Goal: Task Accomplishment & Management: Manage account settings

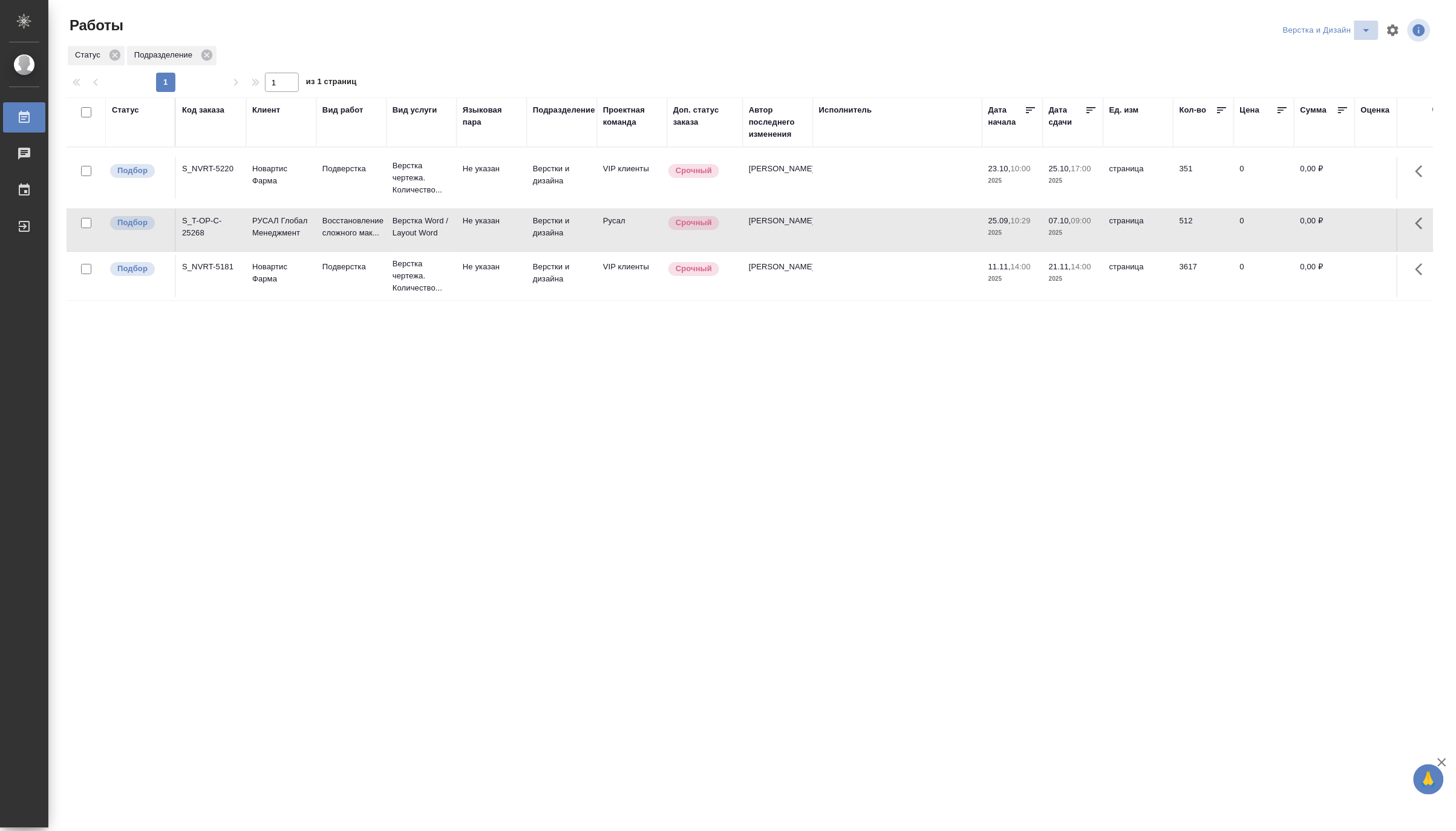
click at [1365, 23] on icon "split button" at bounding box center [1366, 30] width 15 height 15
click at [1340, 58] on li "[PERSON_NAME] работе" at bounding box center [1334, 55] width 116 height 20
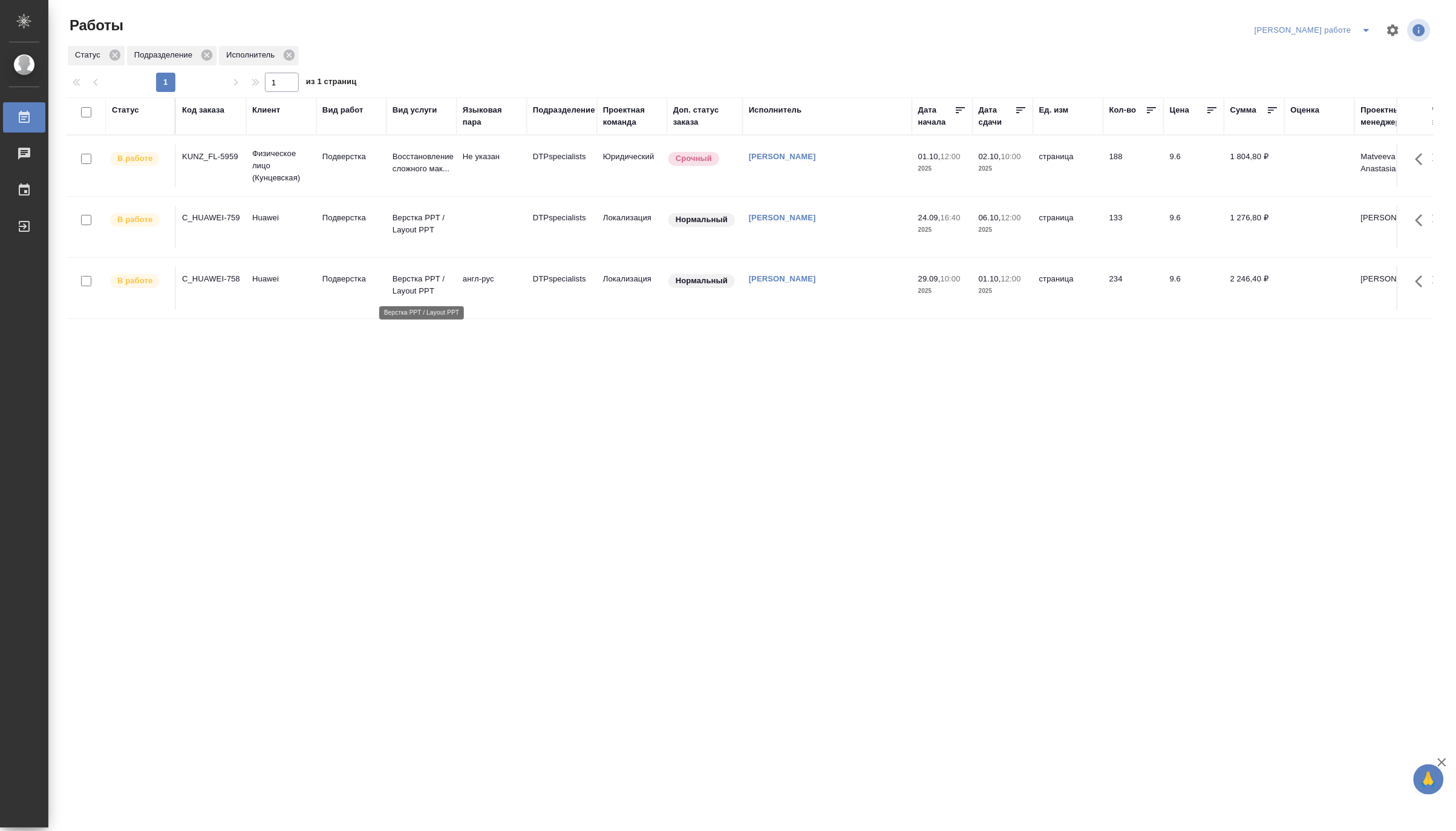
click at [413, 288] on p "Верстка PPT / Layout PPT" at bounding box center [422, 285] width 59 height 24
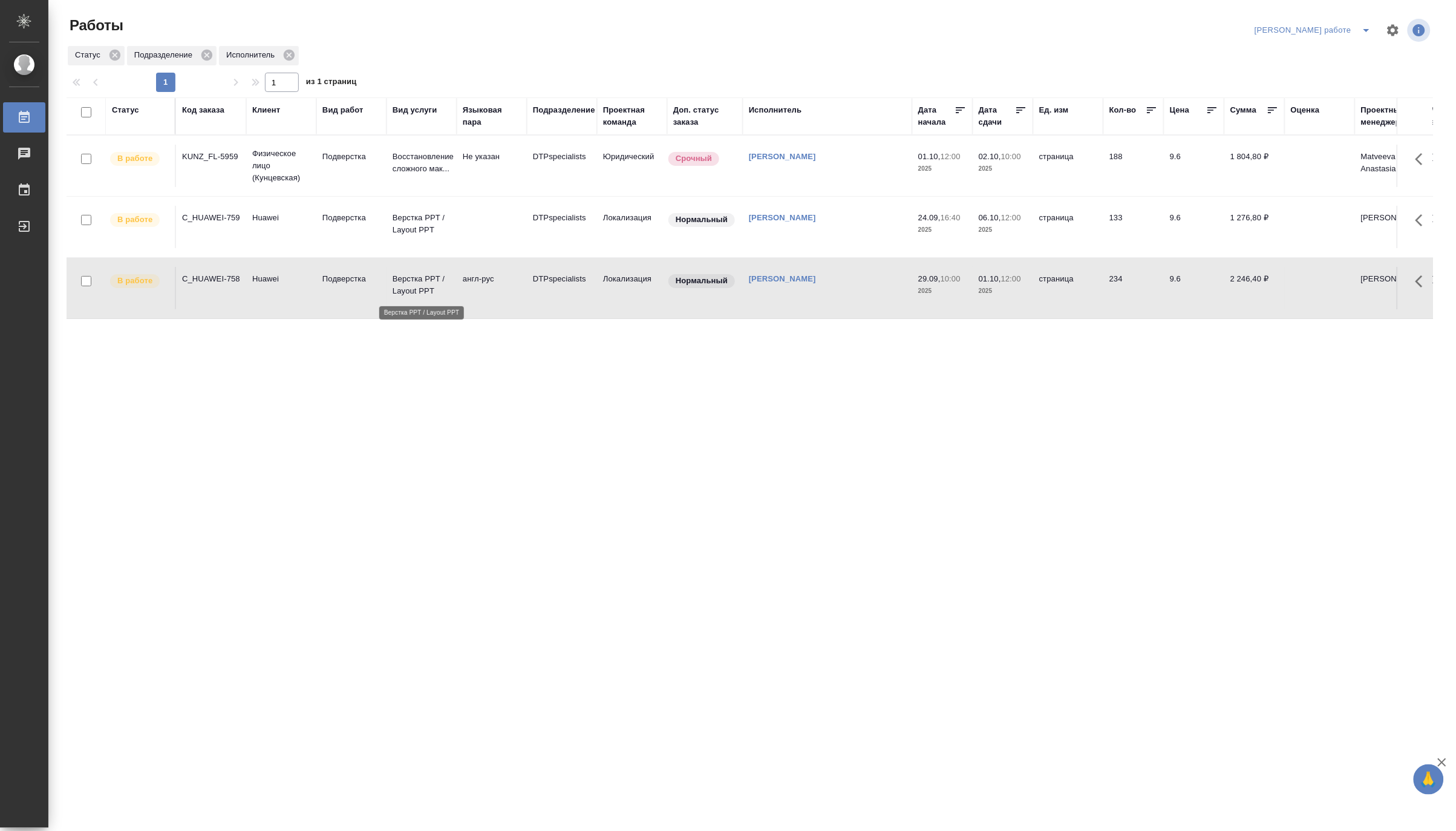
click at [413, 288] on p "Верстка PPT / Layout PPT" at bounding box center [422, 285] width 59 height 24
click at [1363, 24] on icon "split button" at bounding box center [1366, 30] width 15 height 15
click at [1321, 91] on li "Ждемс" at bounding box center [1324, 94] width 109 height 20
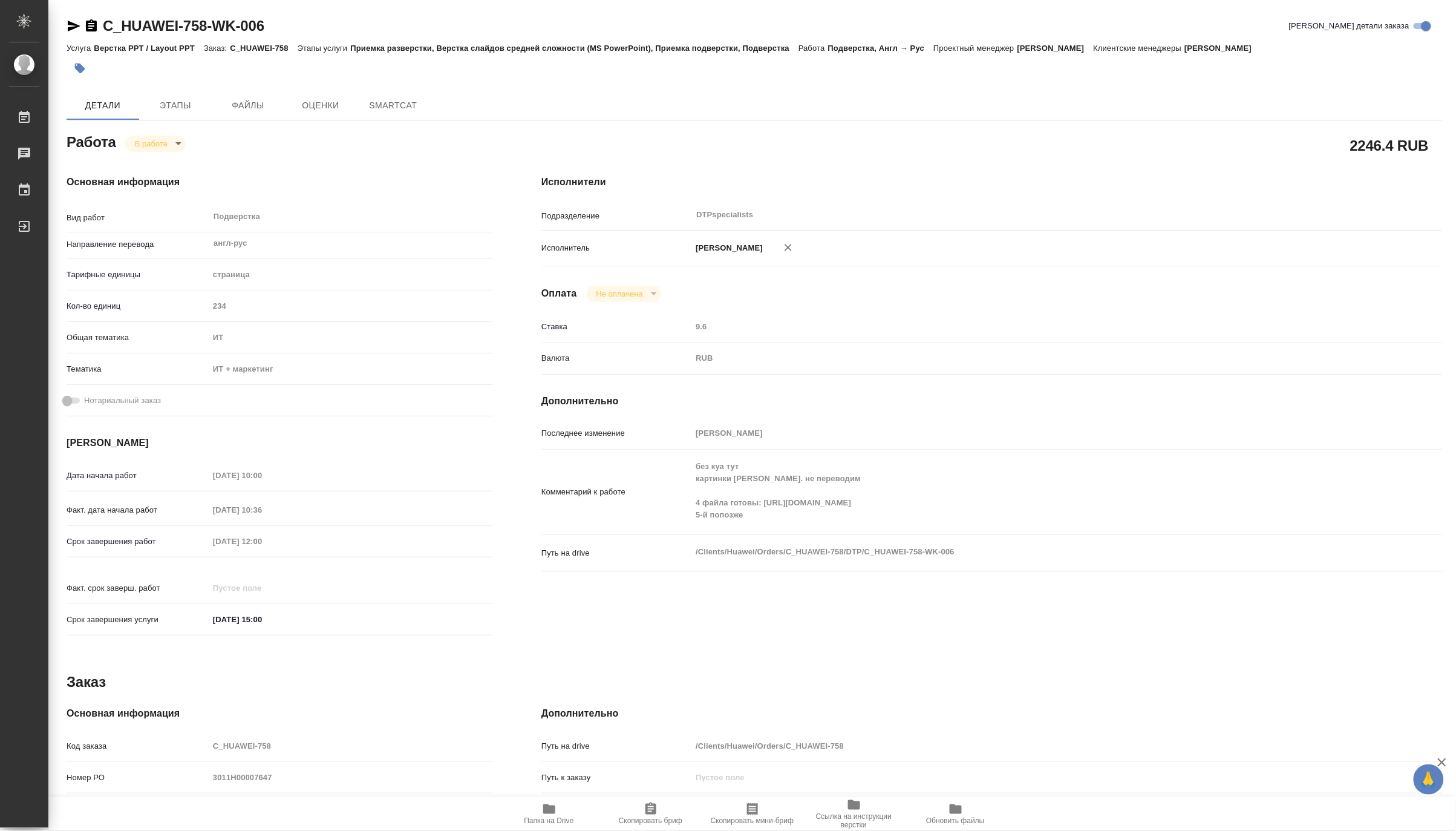
type textarea "x"
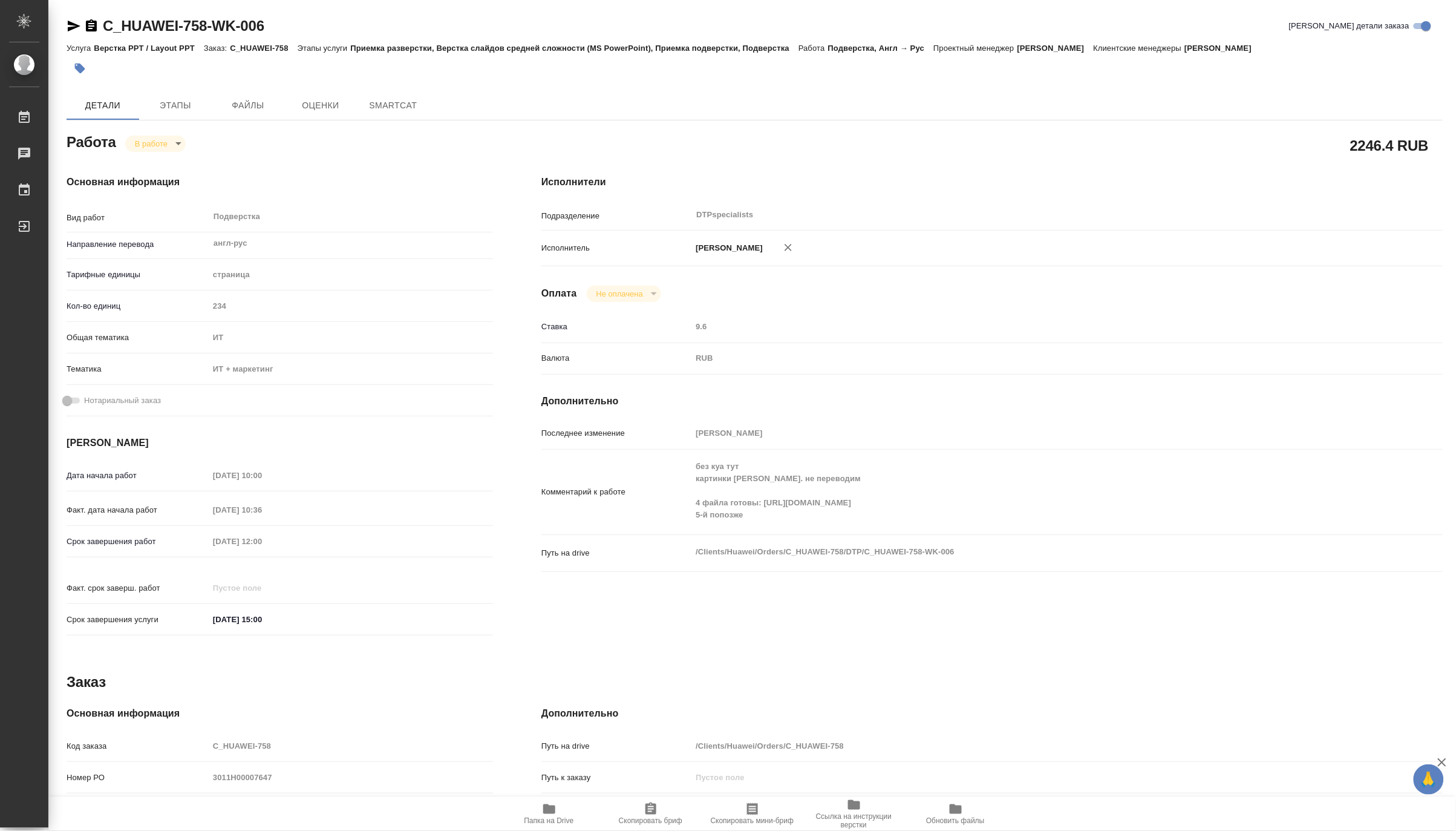
type textarea "x"
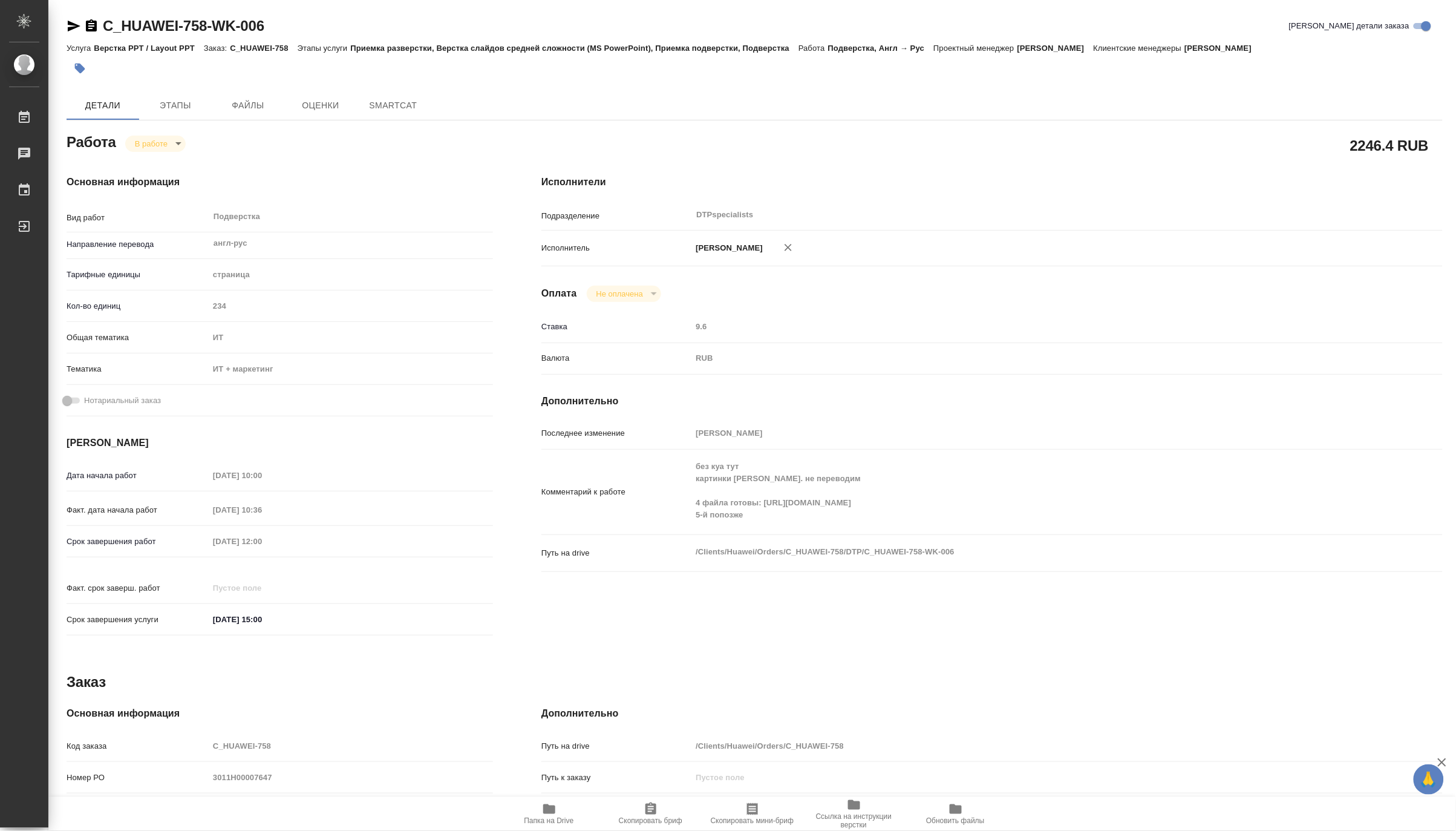
type textarea "x"
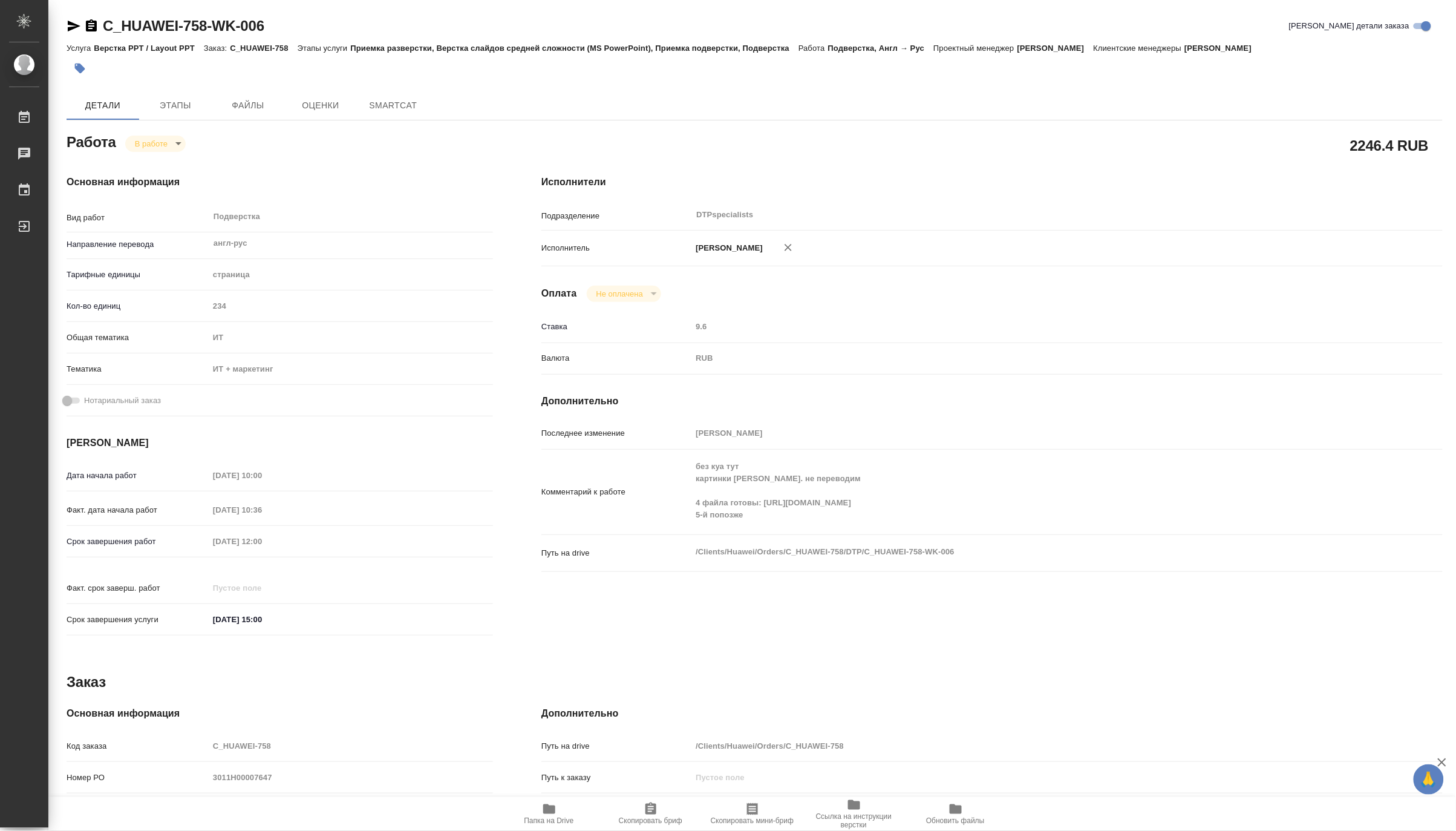
type textarea "x"
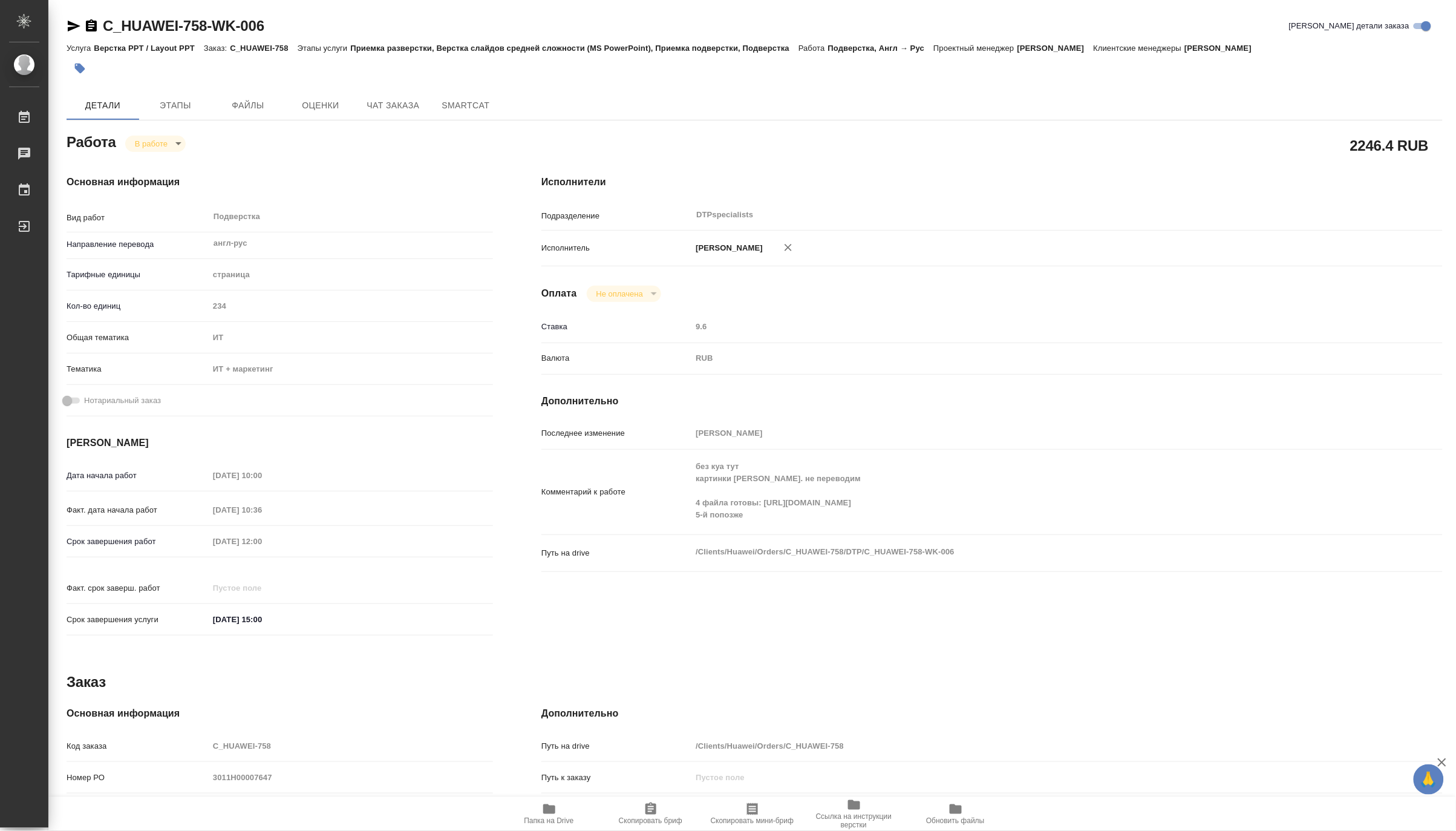
type textarea "x"
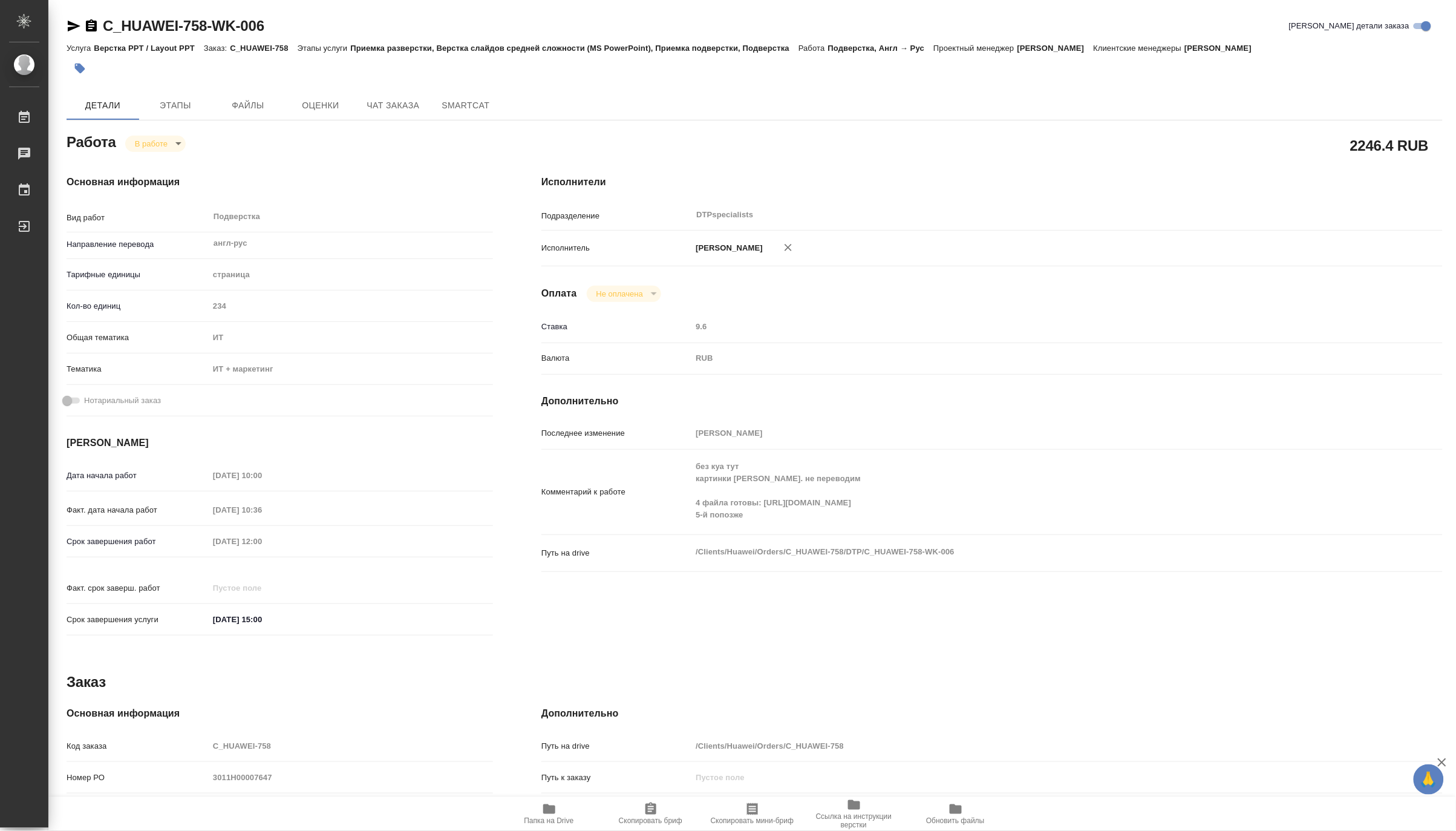
type textarea "x"
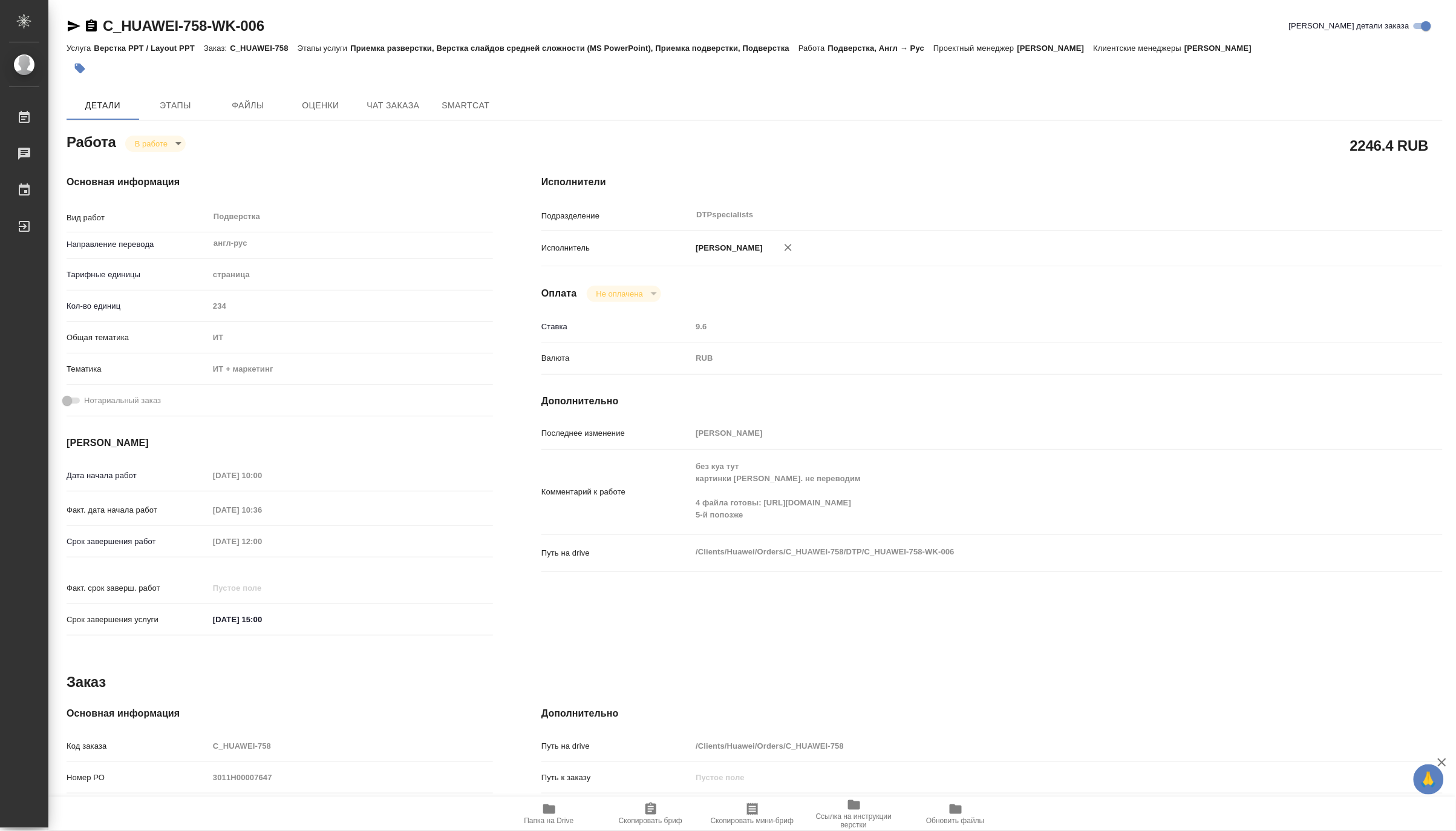
click at [551, 818] on span "Папка на Drive" at bounding box center [549, 820] width 50 height 9
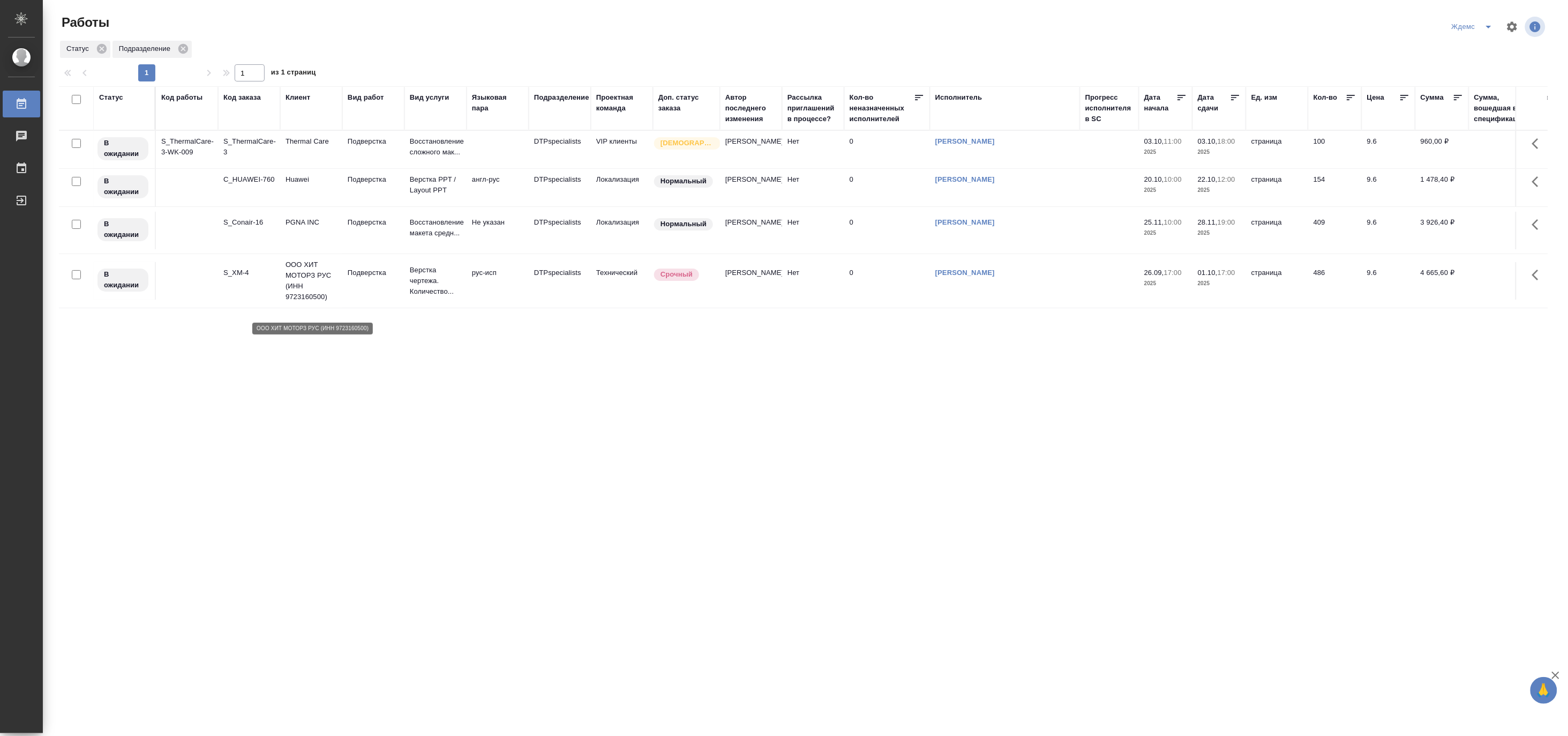
click at [319, 302] on p "ООО ХИТ МОТОРЗ РУС (ИНН 9723160500)" at bounding box center [312, 281] width 52 height 43
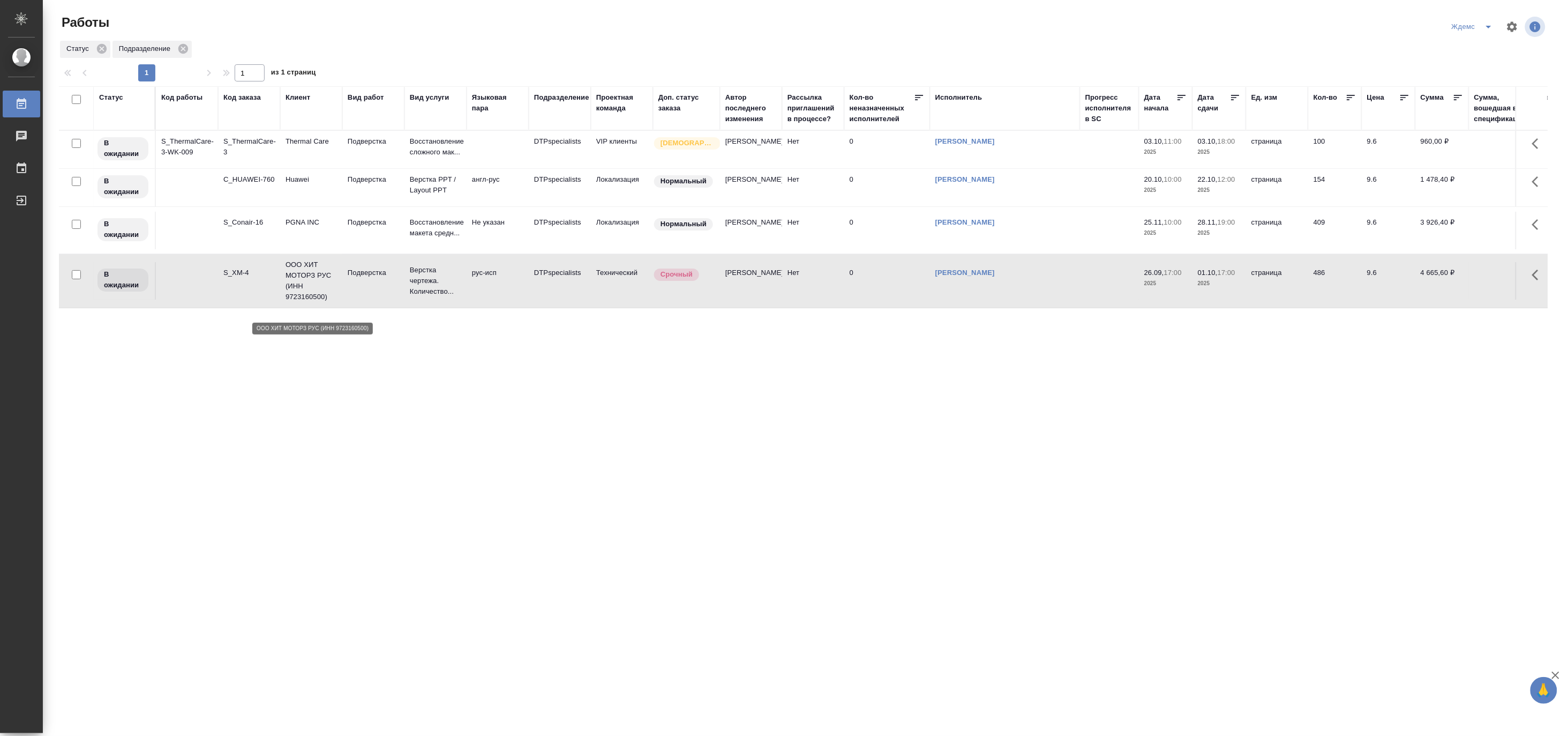
click at [319, 302] on p "ООО ХИТ МОТОРЗ РУС (ИНН 9723160500)" at bounding box center [312, 281] width 52 height 43
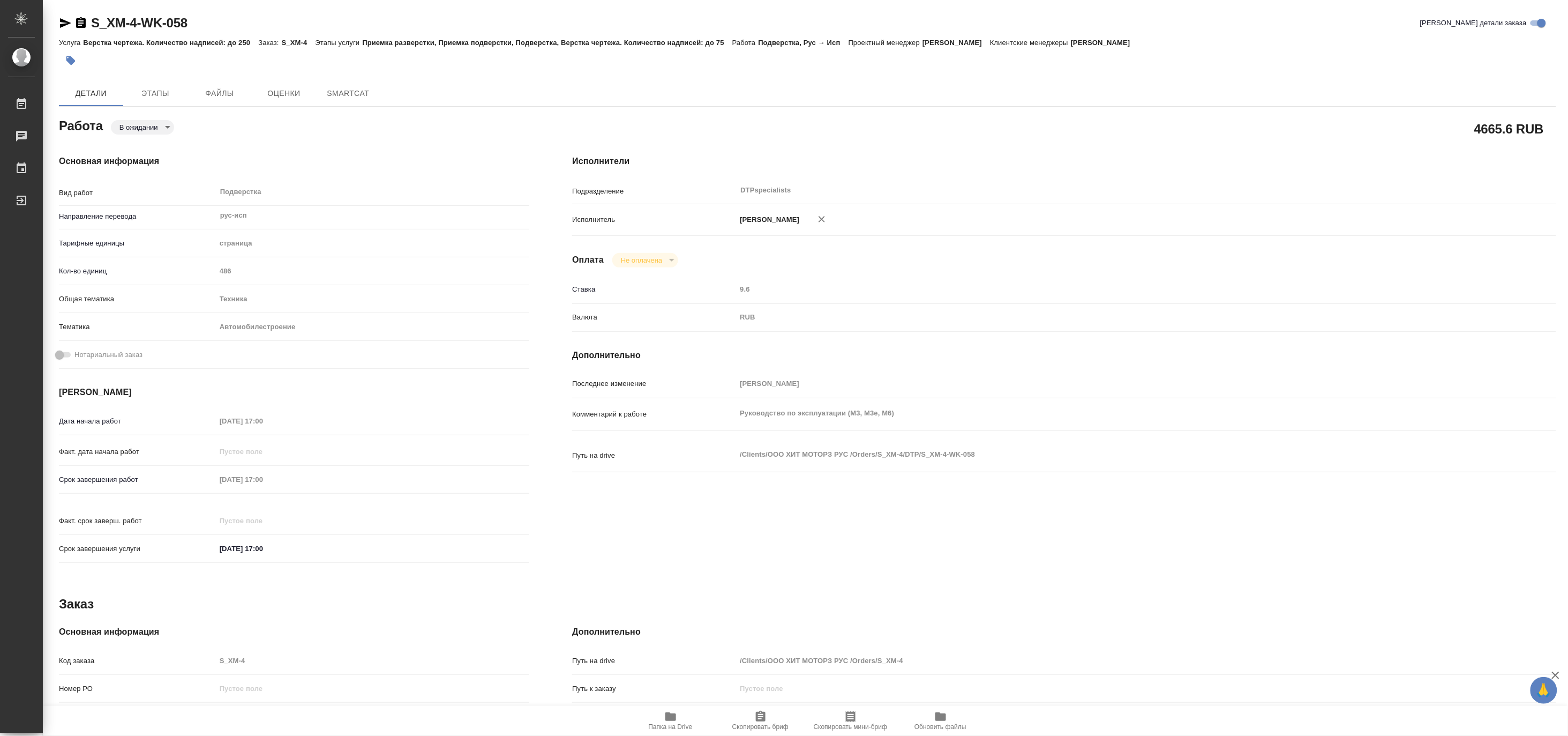
type textarea "x"
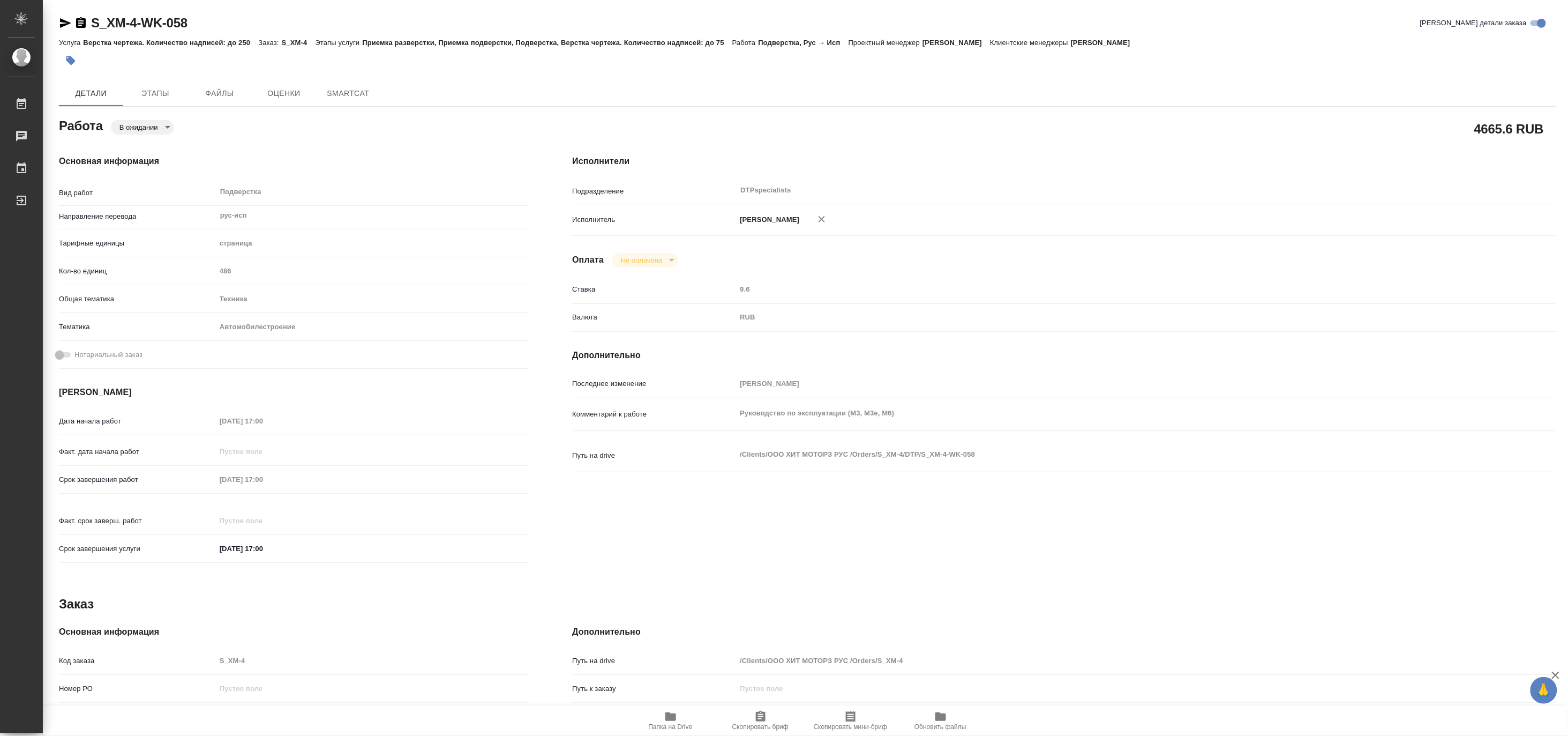
type textarea "x"
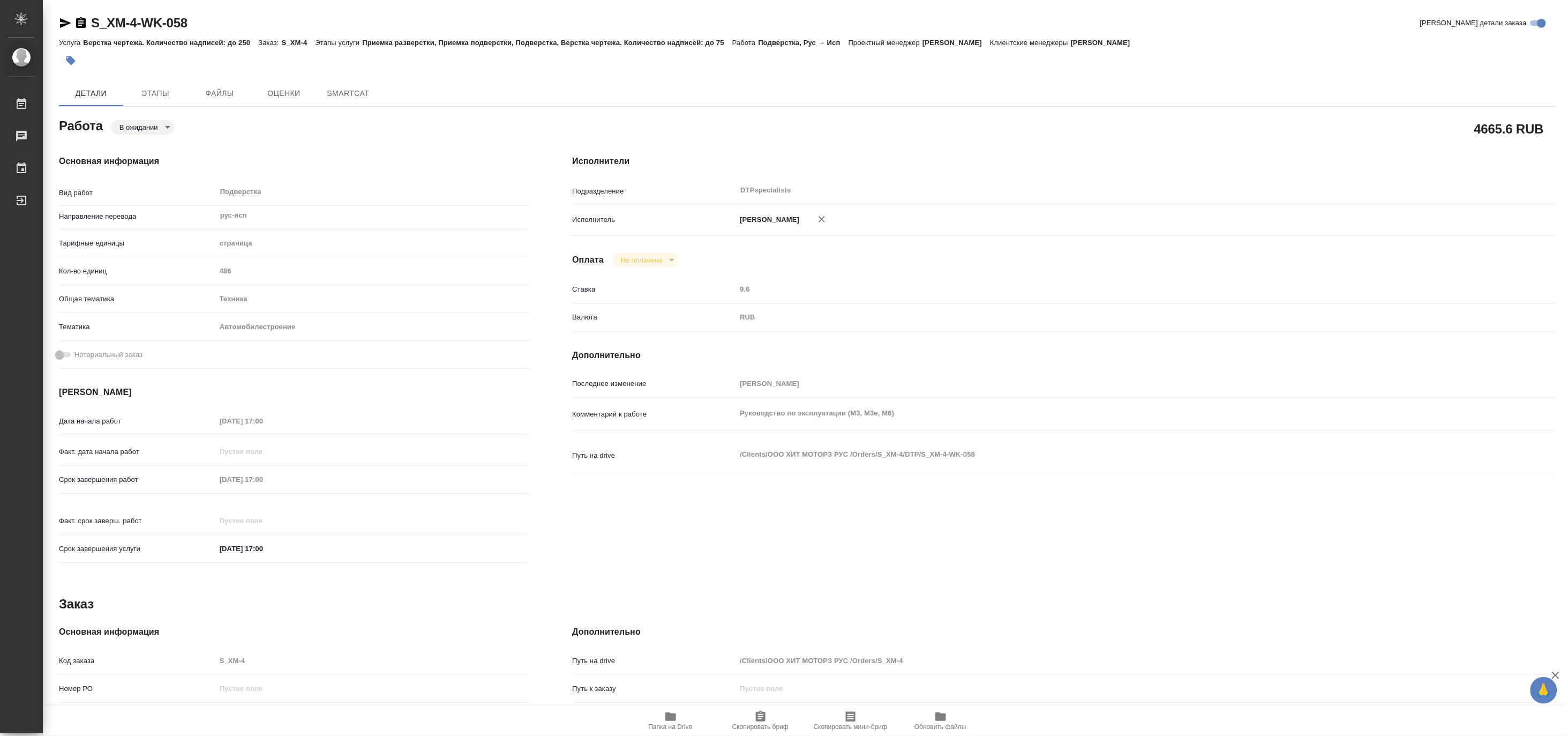
type textarea "x"
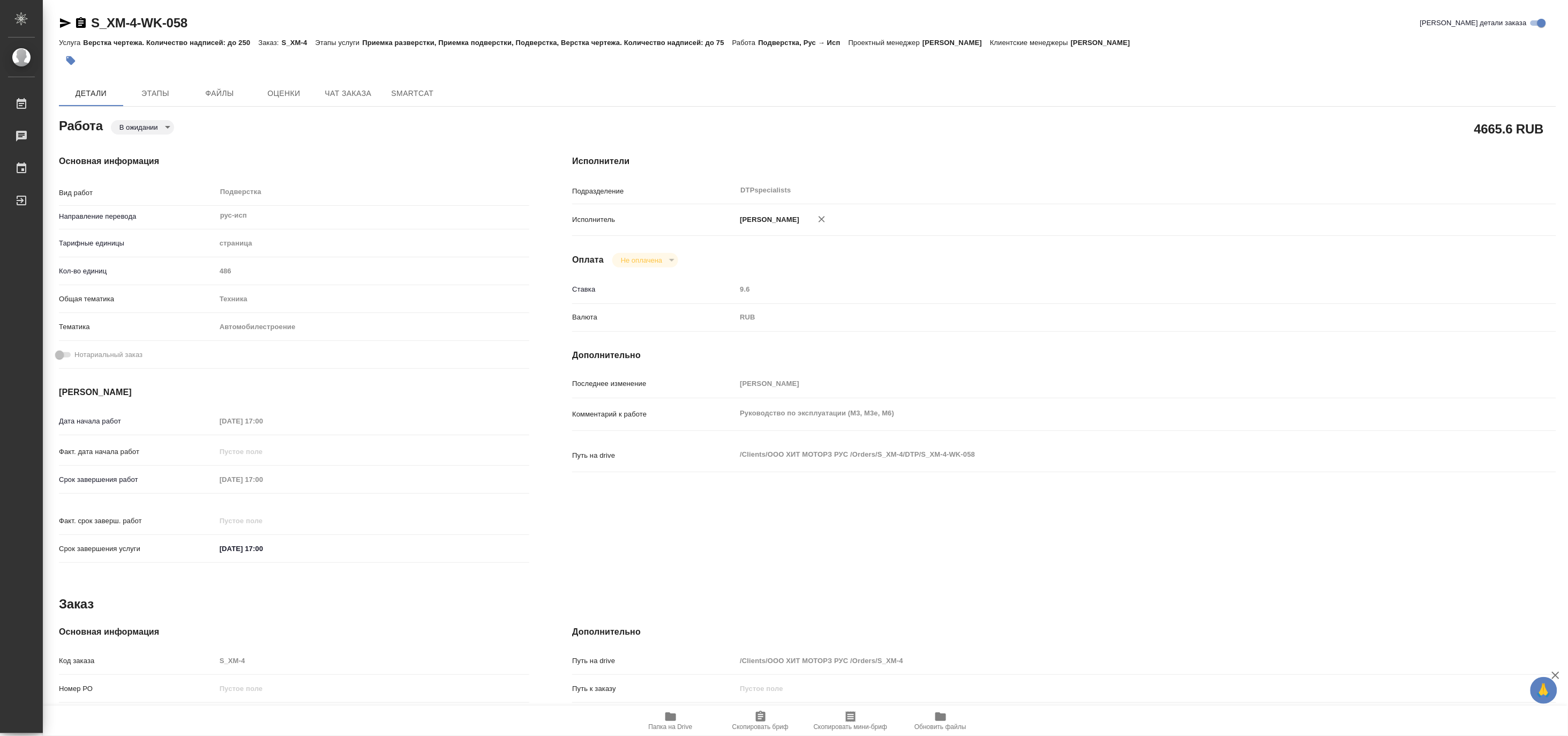
type textarea "x"
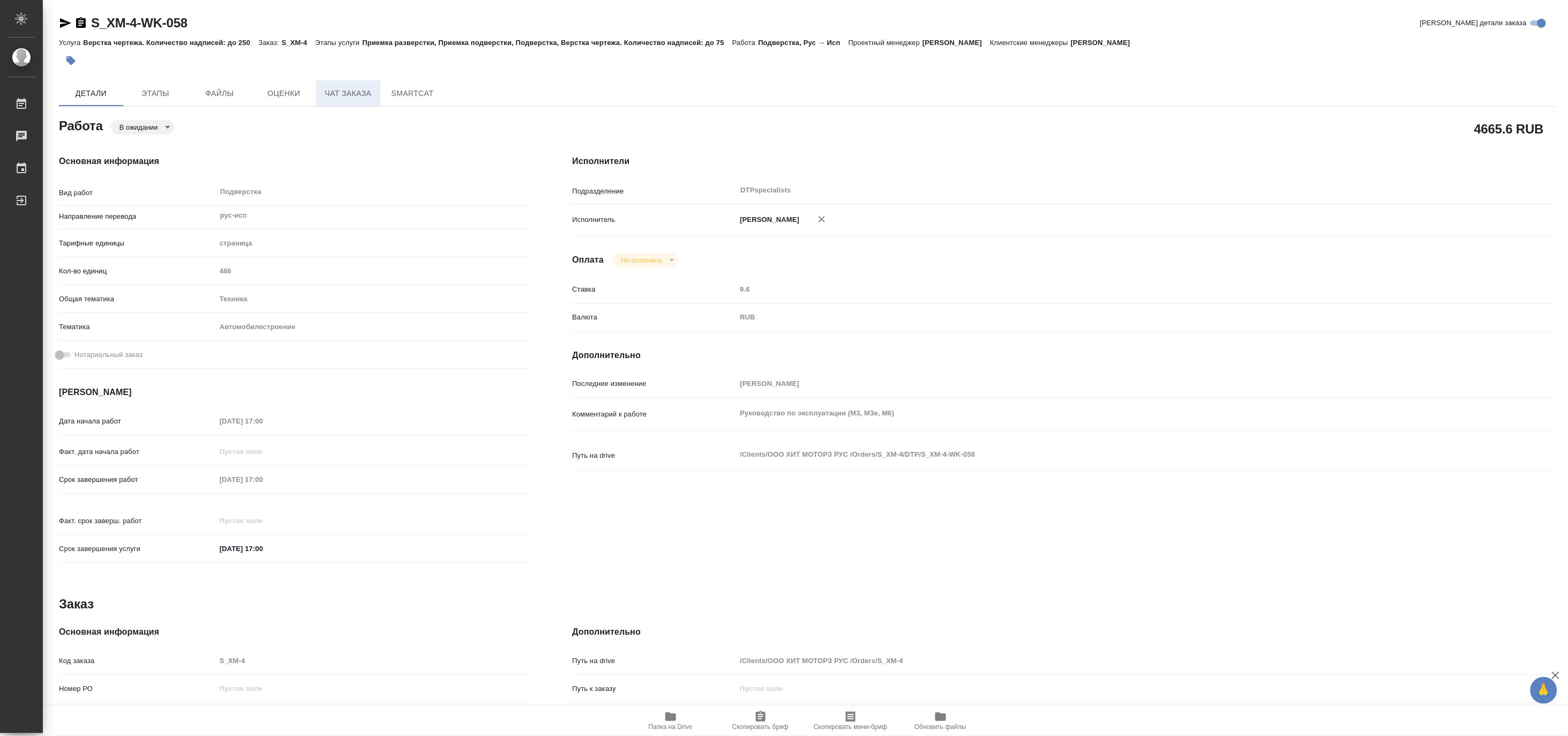
click at [339, 94] on span "Чат заказа" at bounding box center [348, 93] width 52 height 14
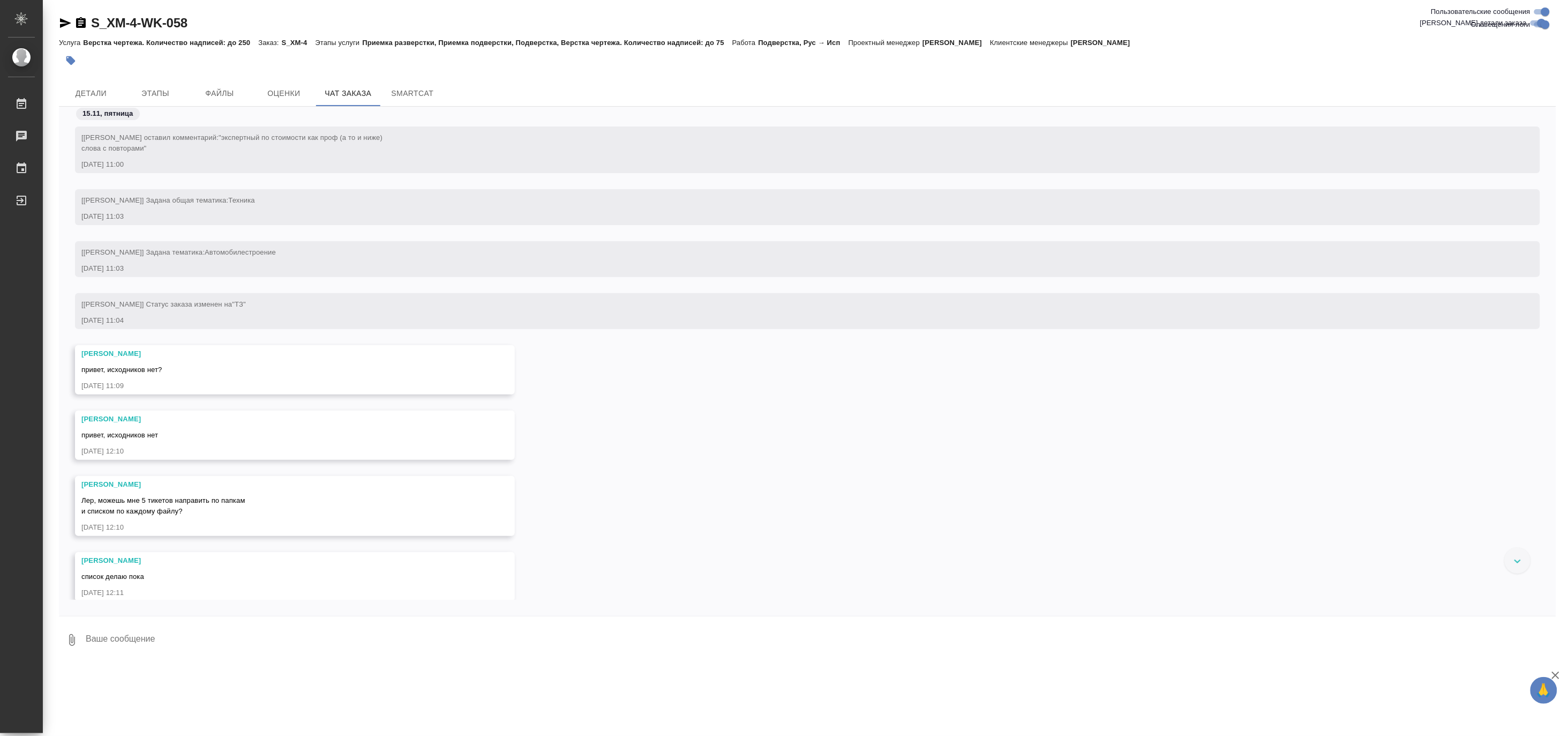
scroll to position [86946, 0]
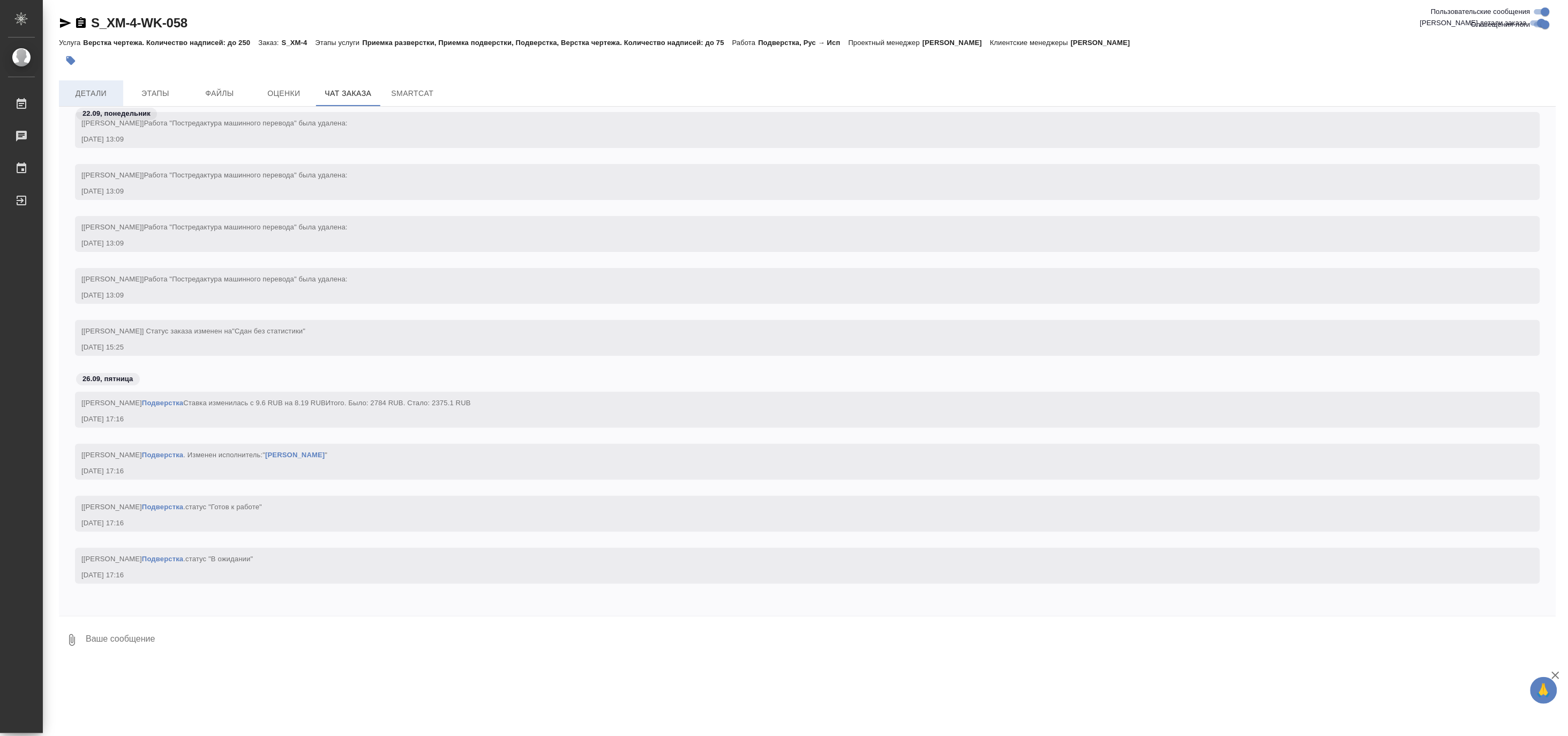
click at [91, 97] on span "Детали" at bounding box center [92, 93] width 52 height 14
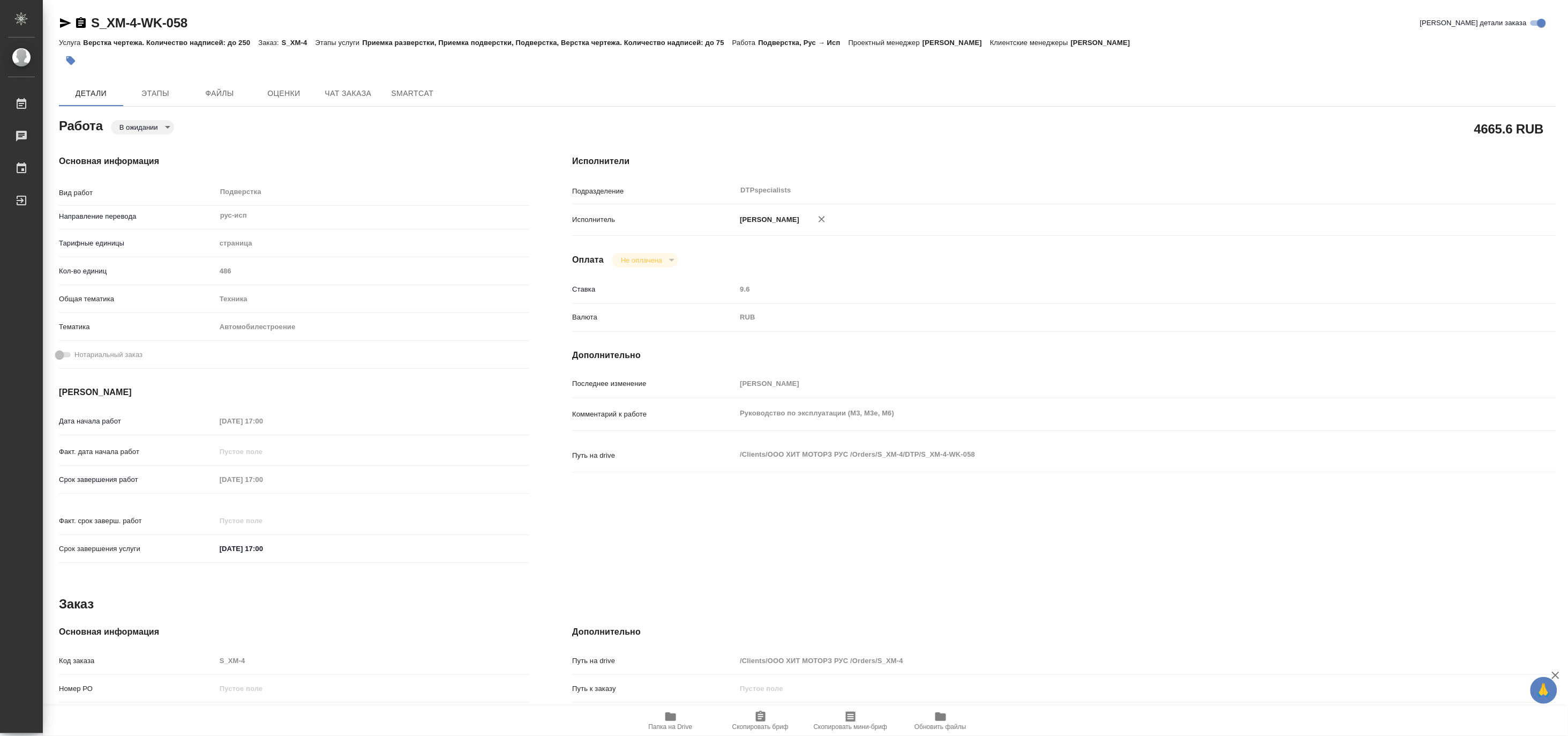
type textarea "x"
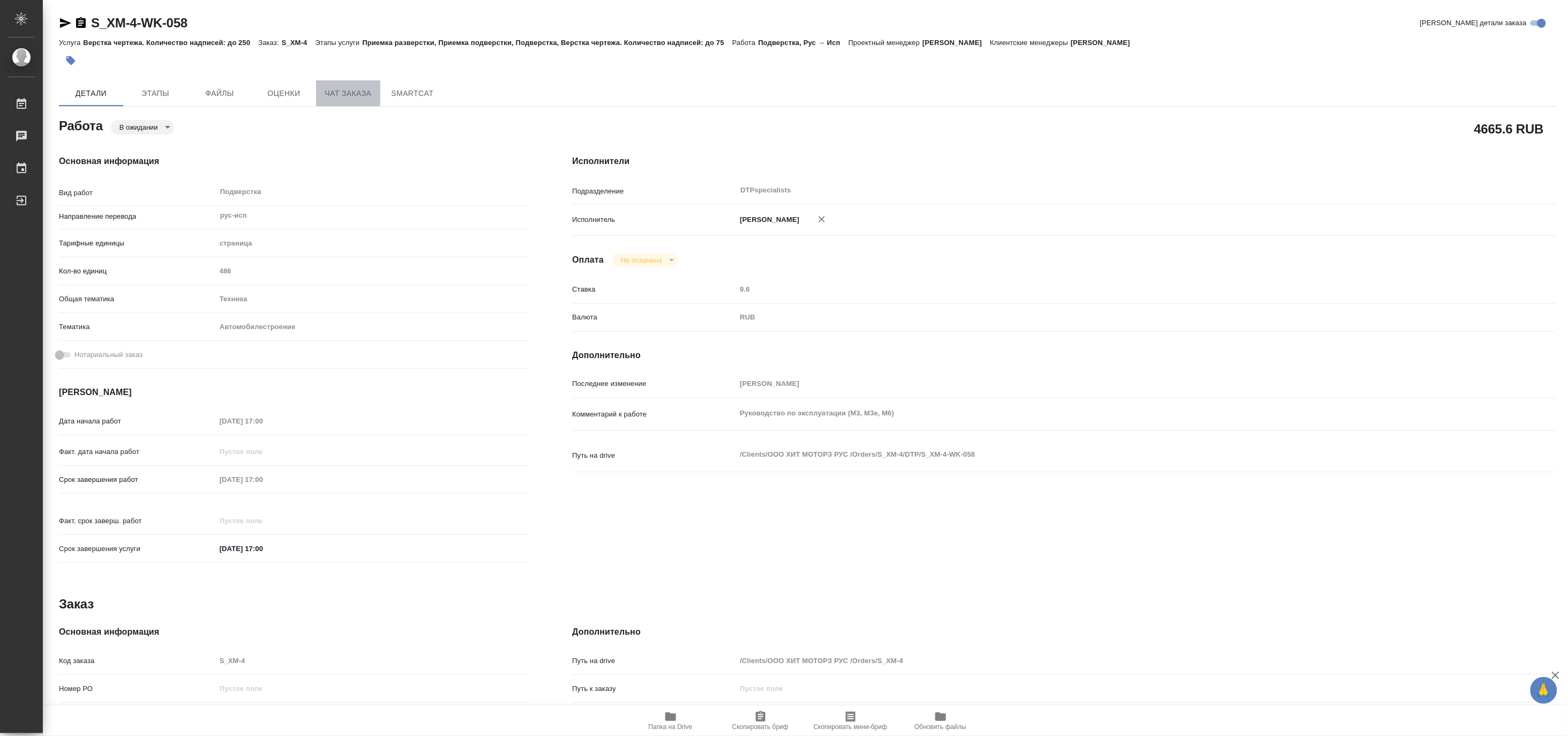
click at [356, 101] on button "Чат заказа" at bounding box center [348, 93] width 64 height 26
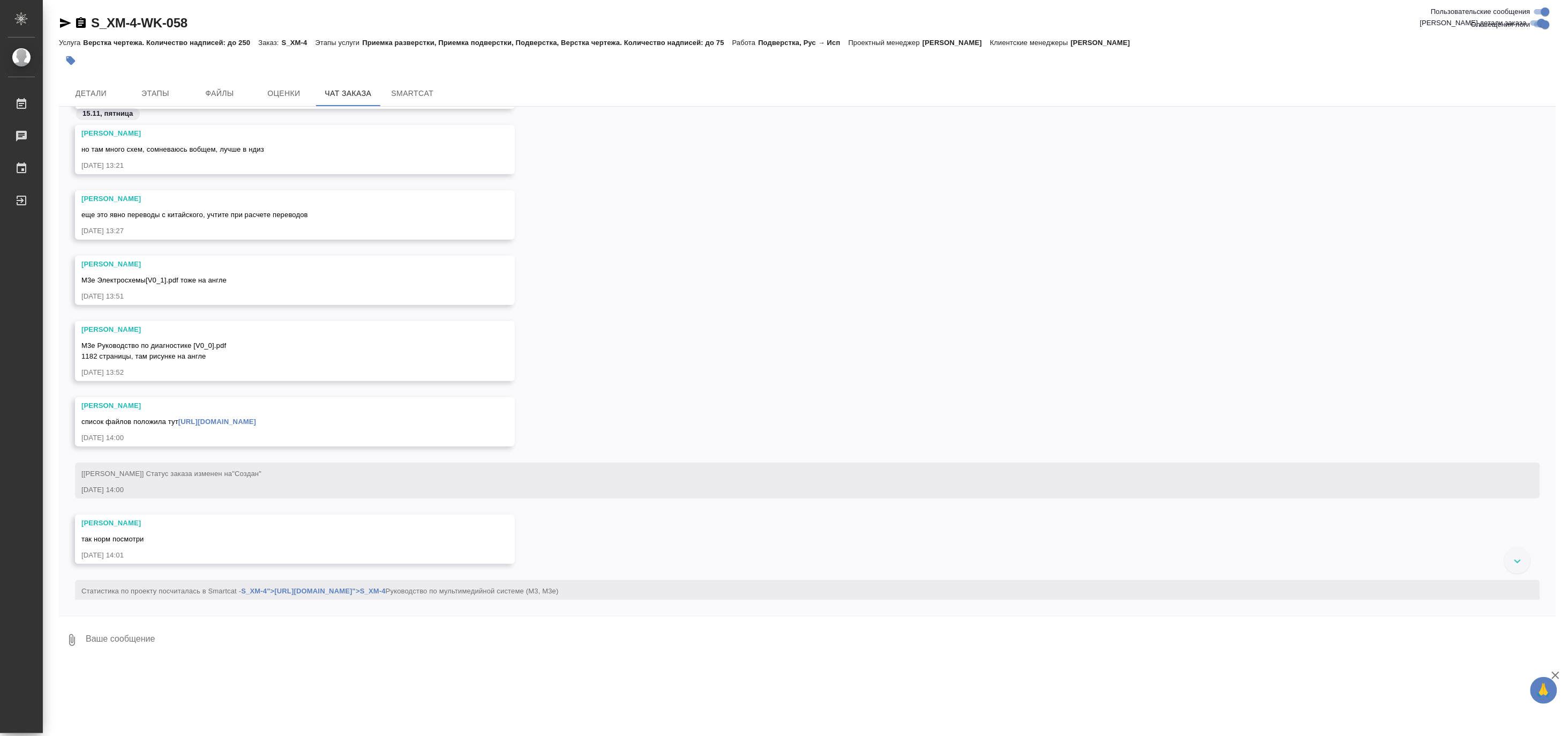
scroll to position [1845, 0]
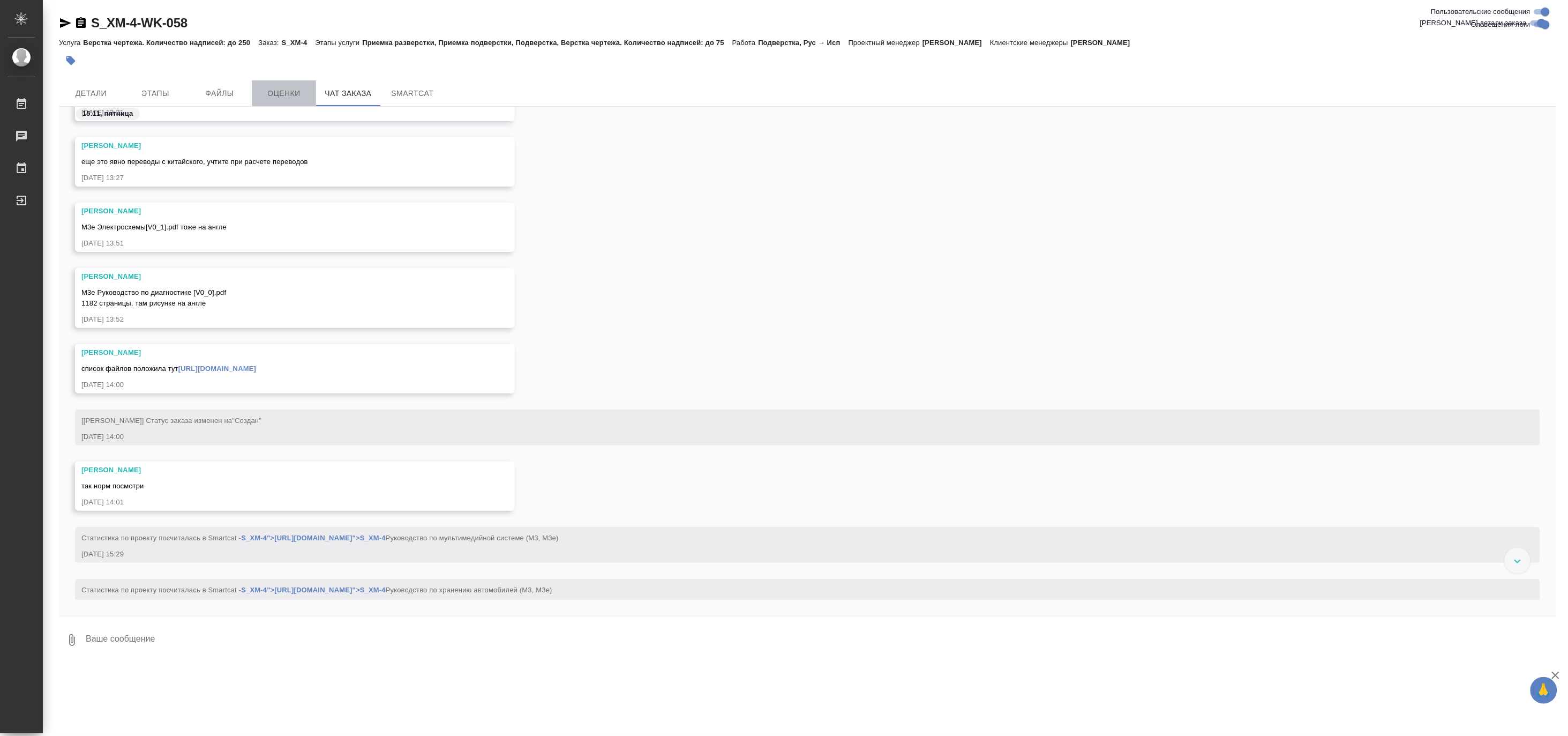
click at [270, 99] on span "Оценки" at bounding box center [284, 93] width 52 height 14
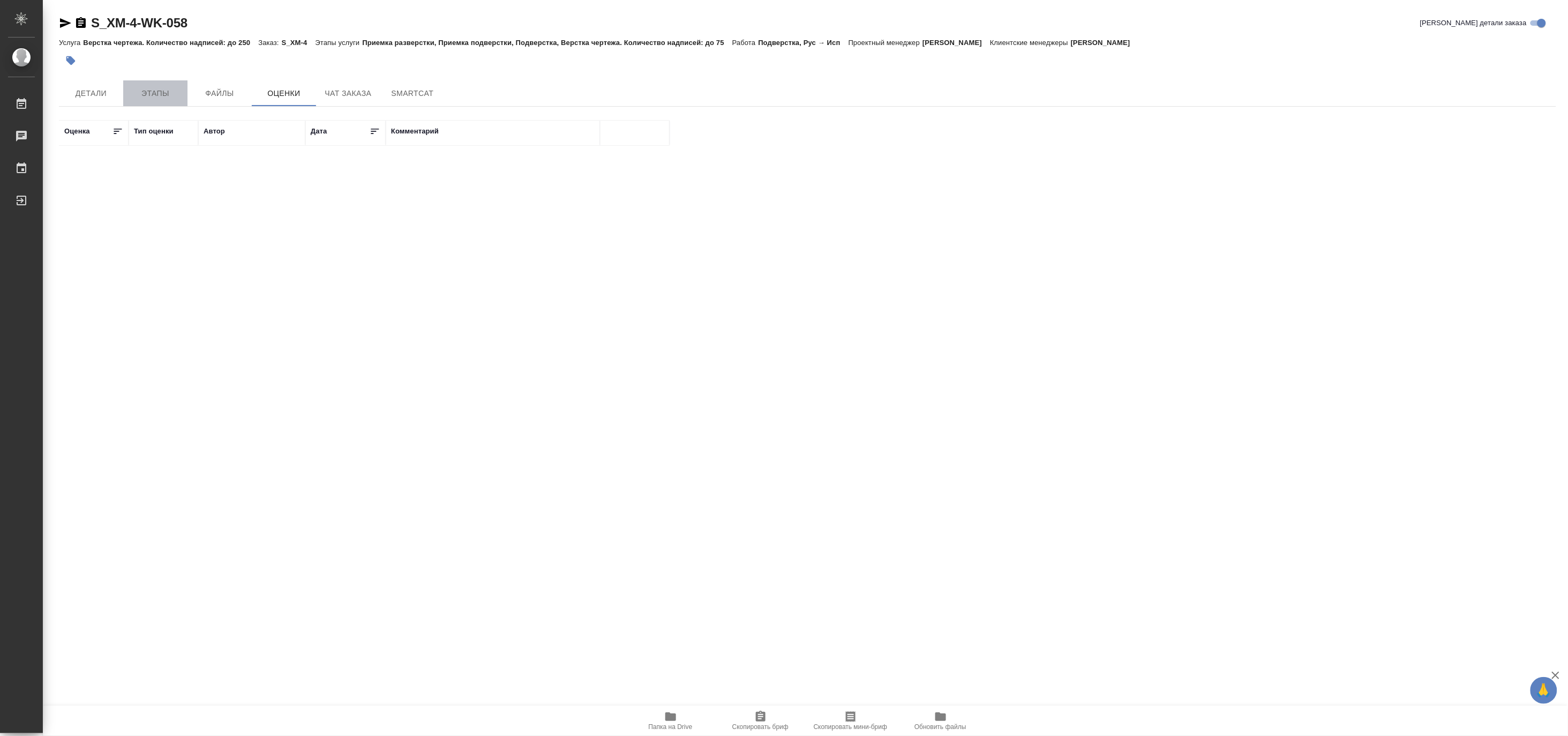
click at [156, 92] on span "Этапы" at bounding box center [155, 93] width 52 height 14
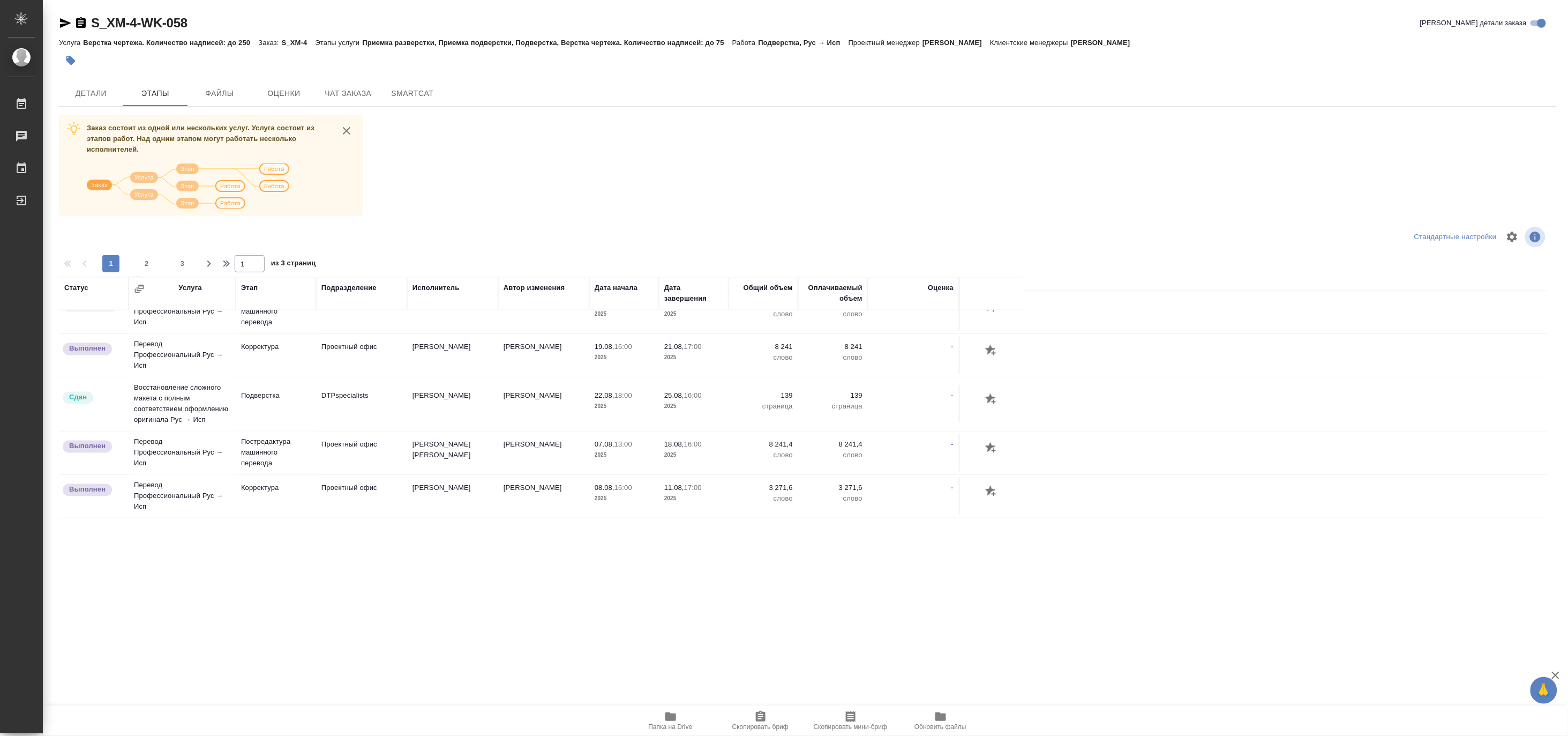
scroll to position [1158, 0]
click at [152, 263] on span "2" at bounding box center [147, 263] width 17 height 10
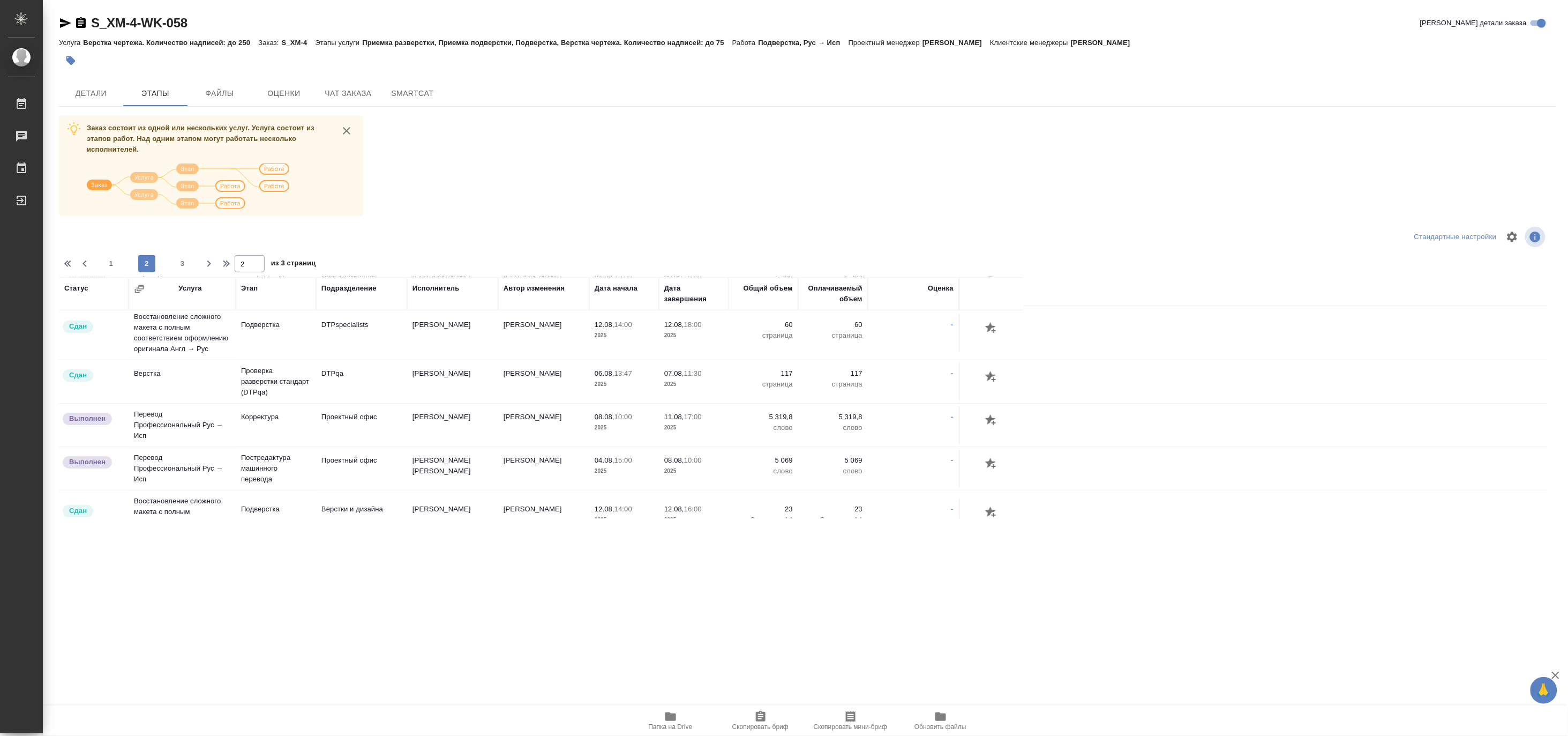
scroll to position [0, 0]
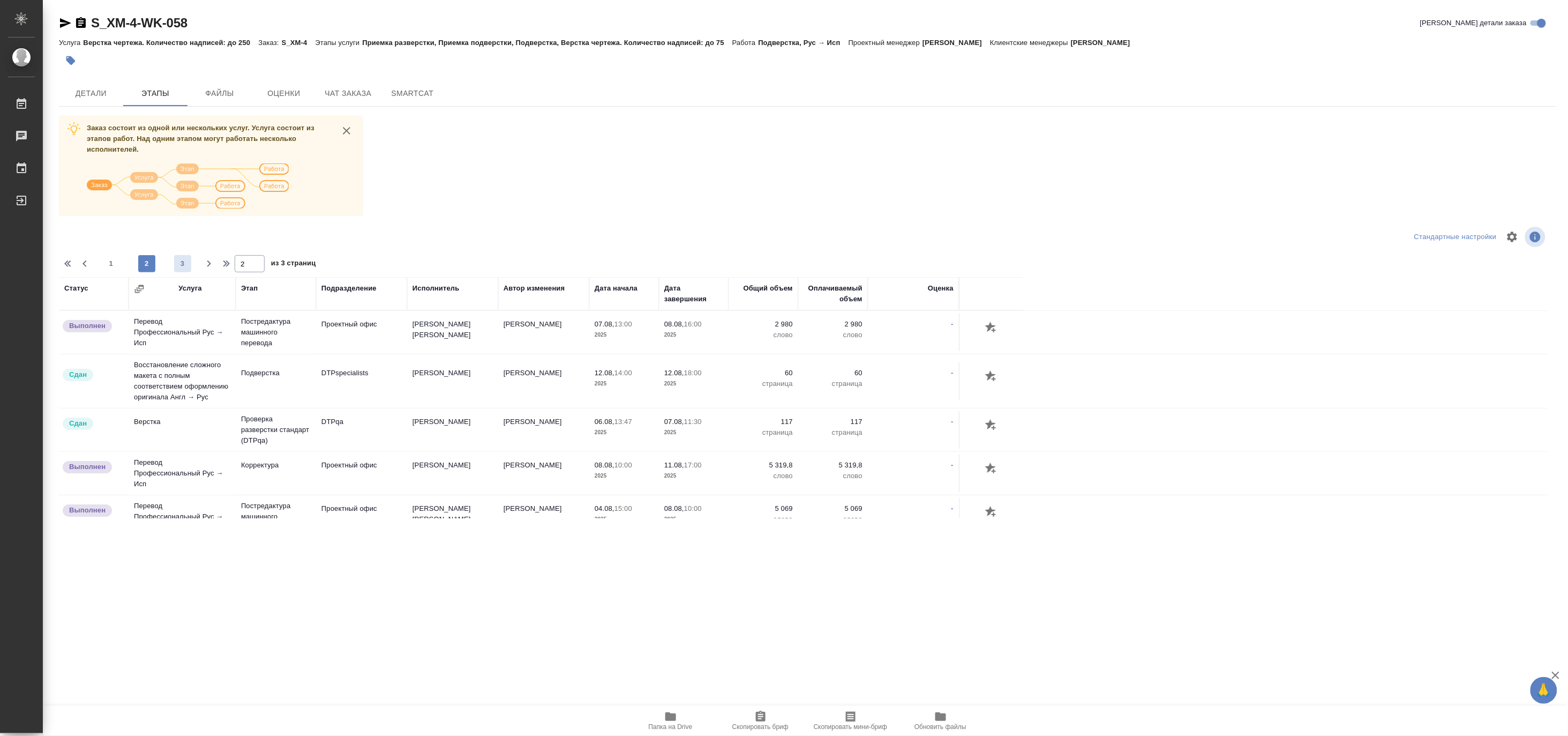
click at [183, 262] on span "3" at bounding box center [183, 263] width 17 height 10
type input "3"
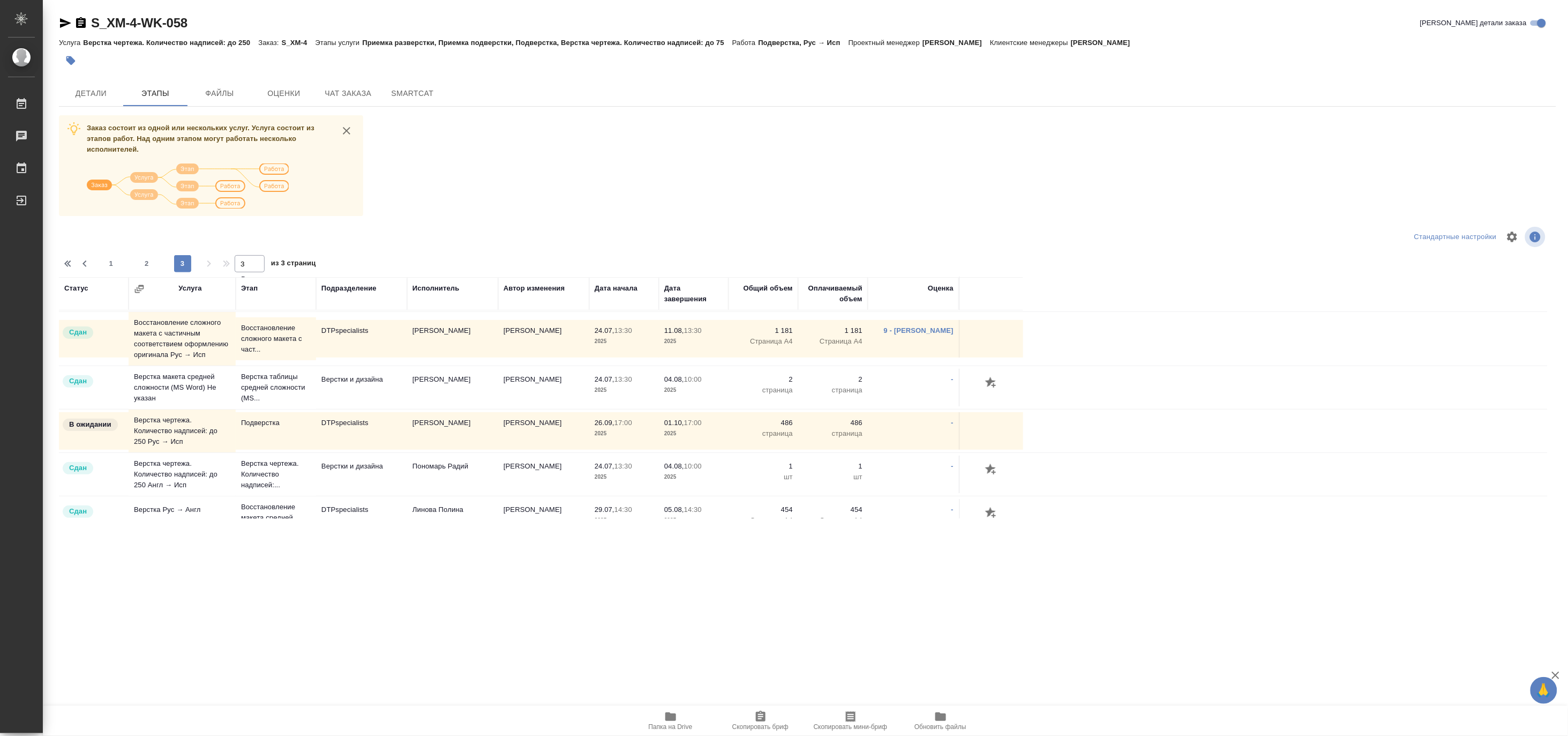
scroll to position [130, 0]
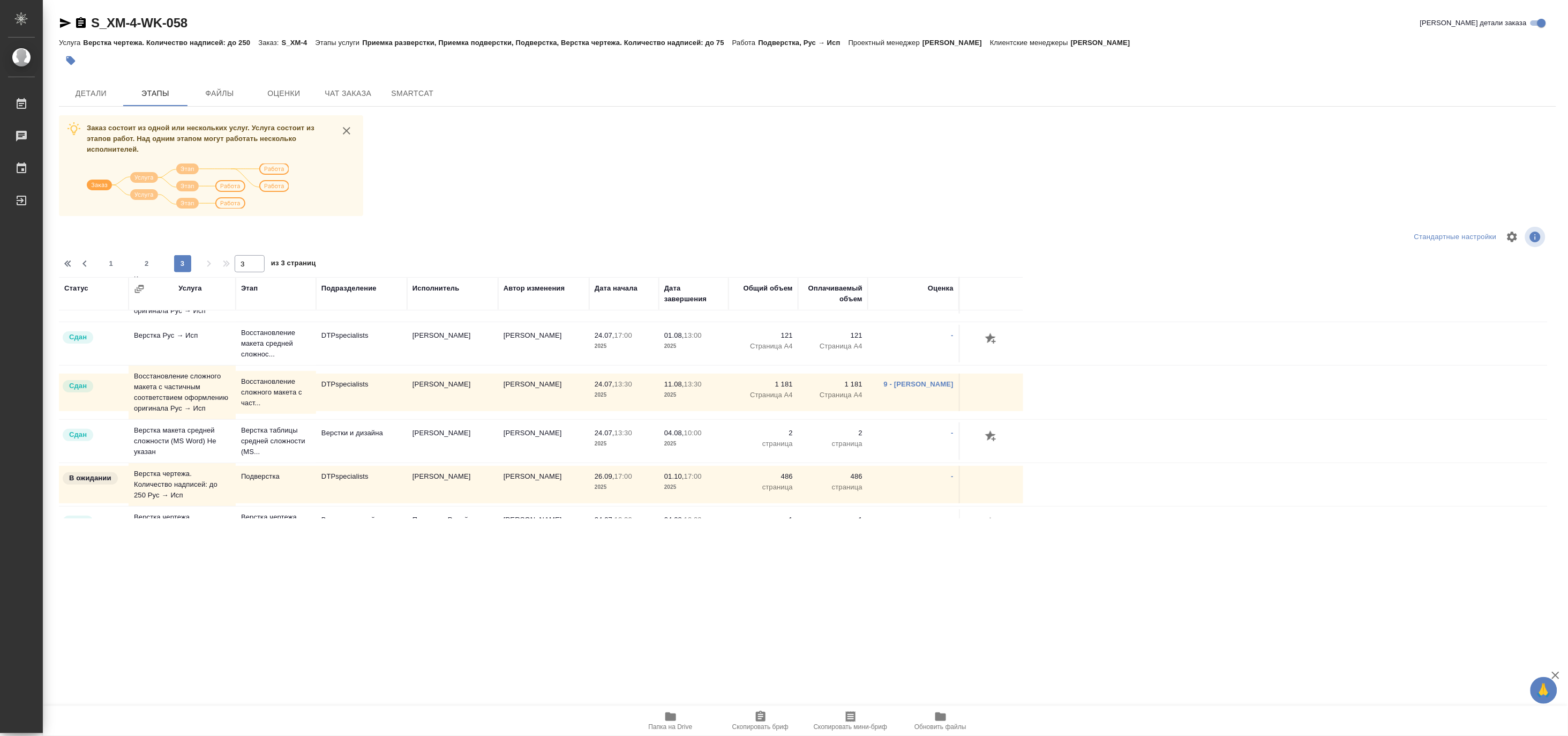
click at [175, 399] on td "Восстановление сложного макета с частичным соответствием оформлению оригинала Р…" at bounding box center [182, 392] width 107 height 54
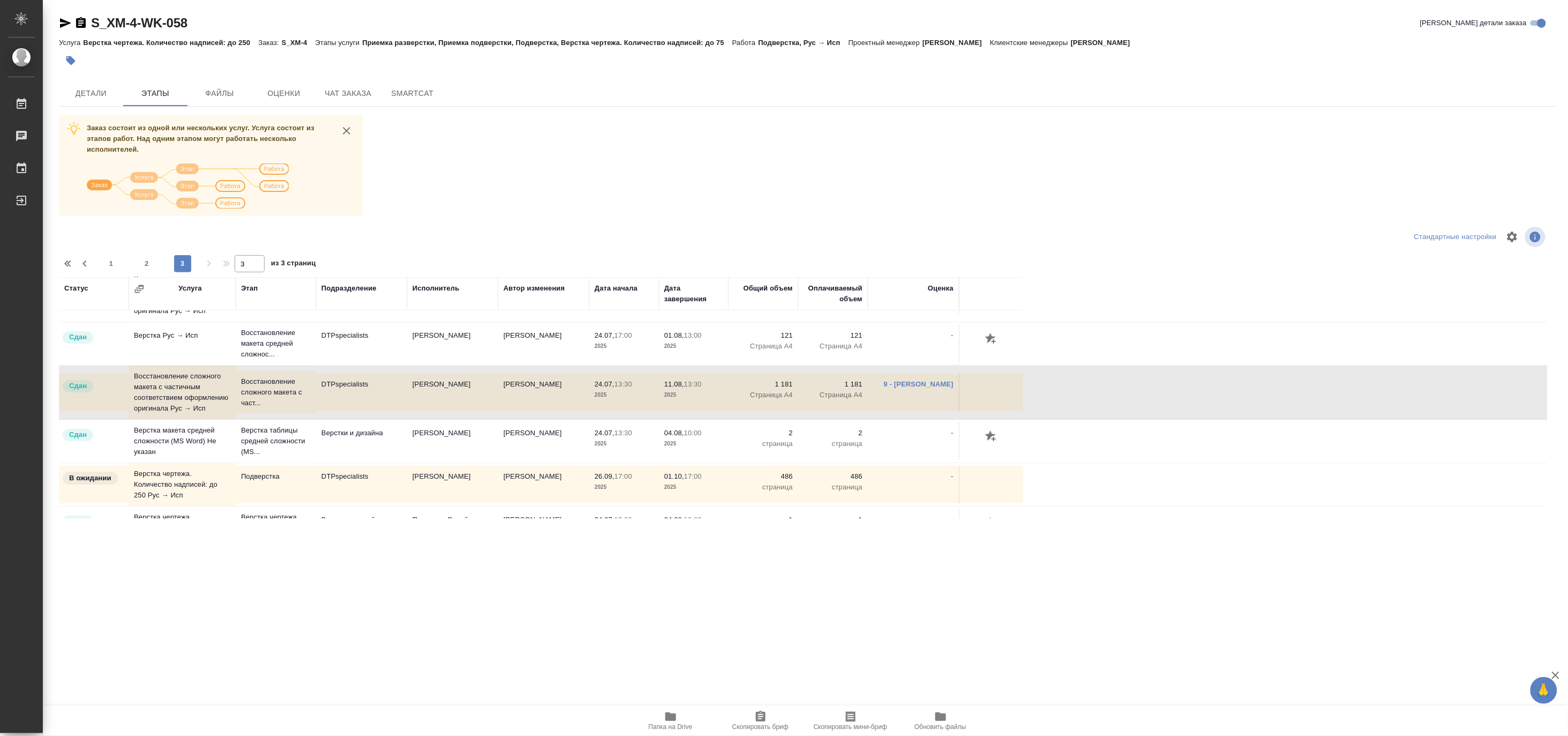
click at [175, 399] on td "Восстановление сложного макета с частичным соответствием оформлению оригинала Р…" at bounding box center [182, 392] width 107 height 54
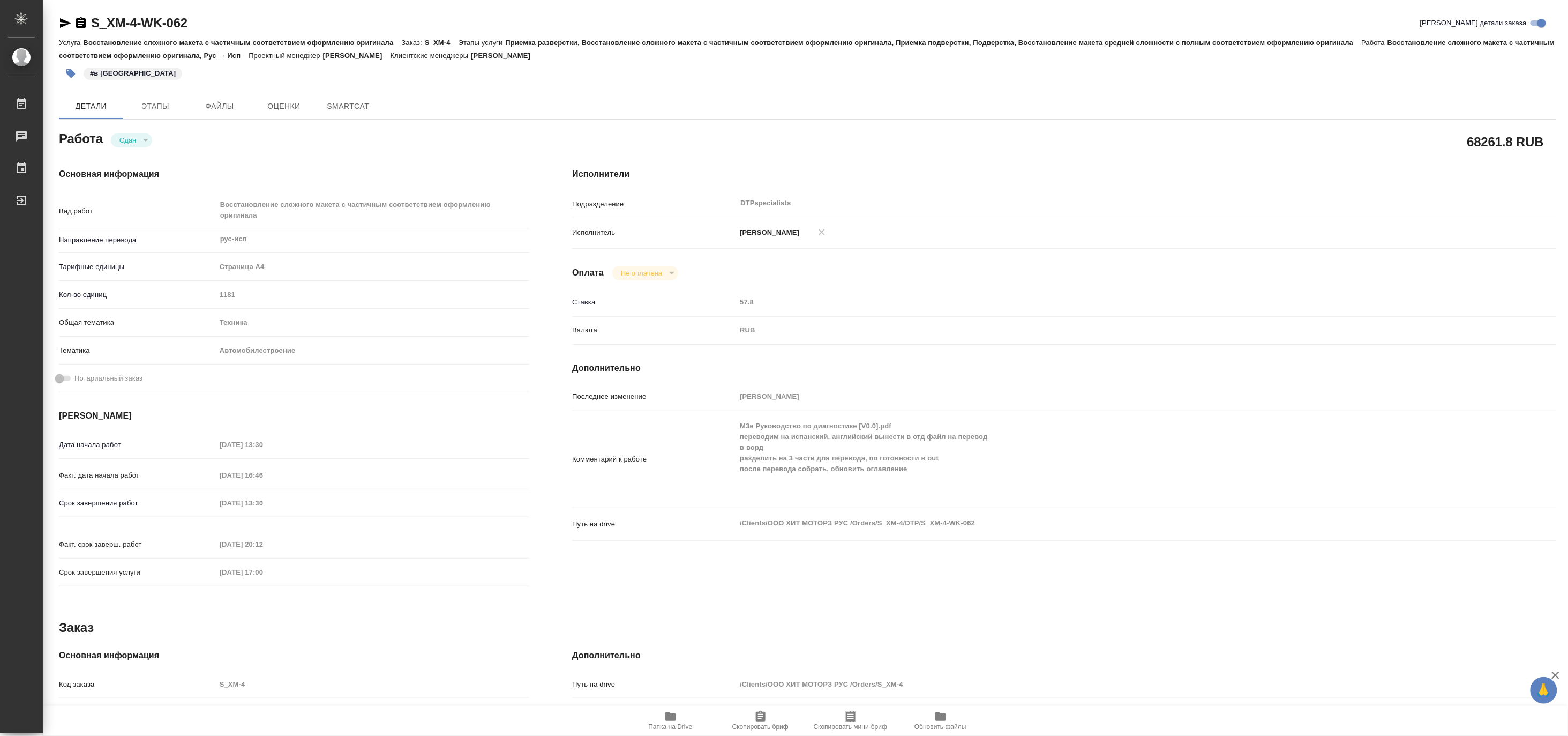
type textarea "x"
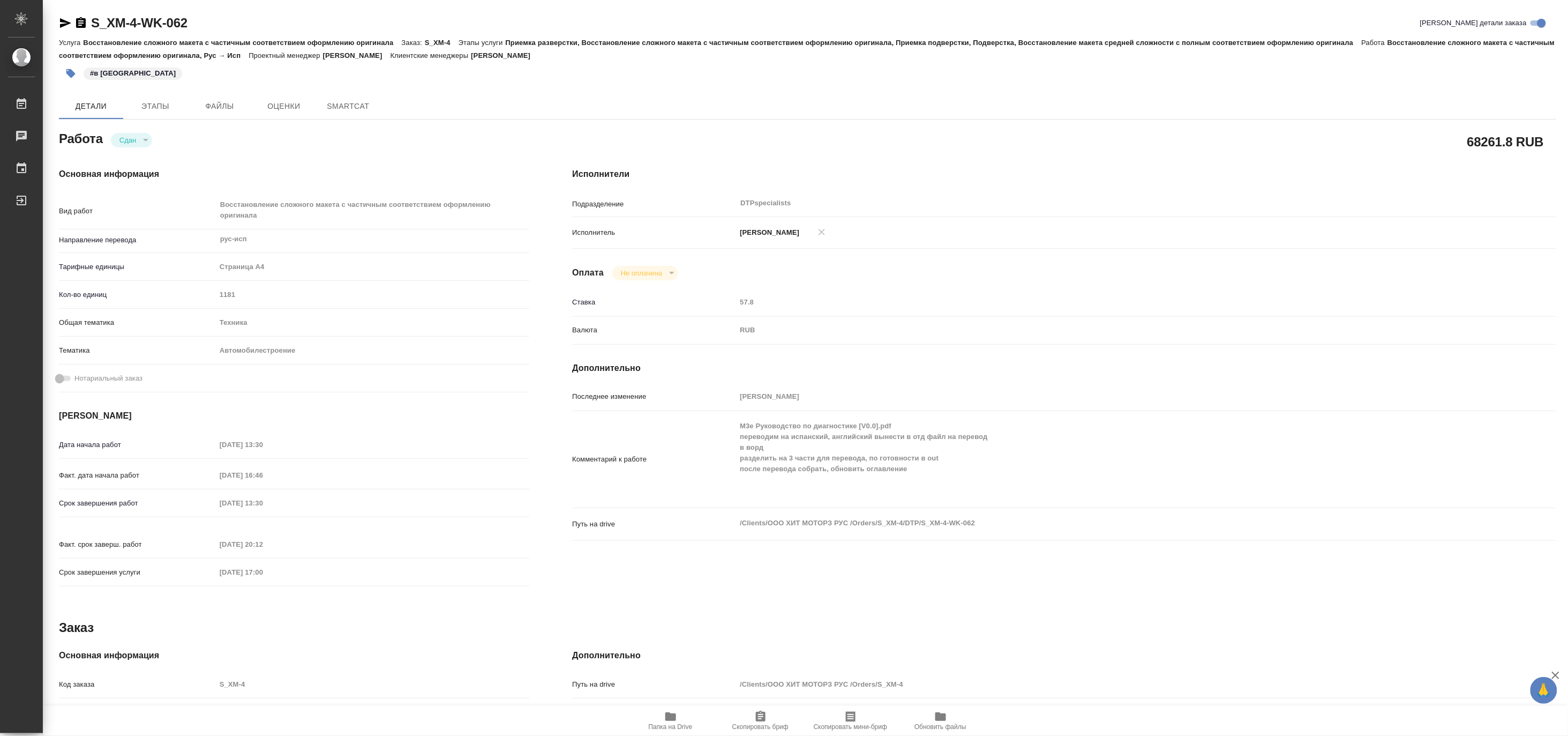
type textarea "x"
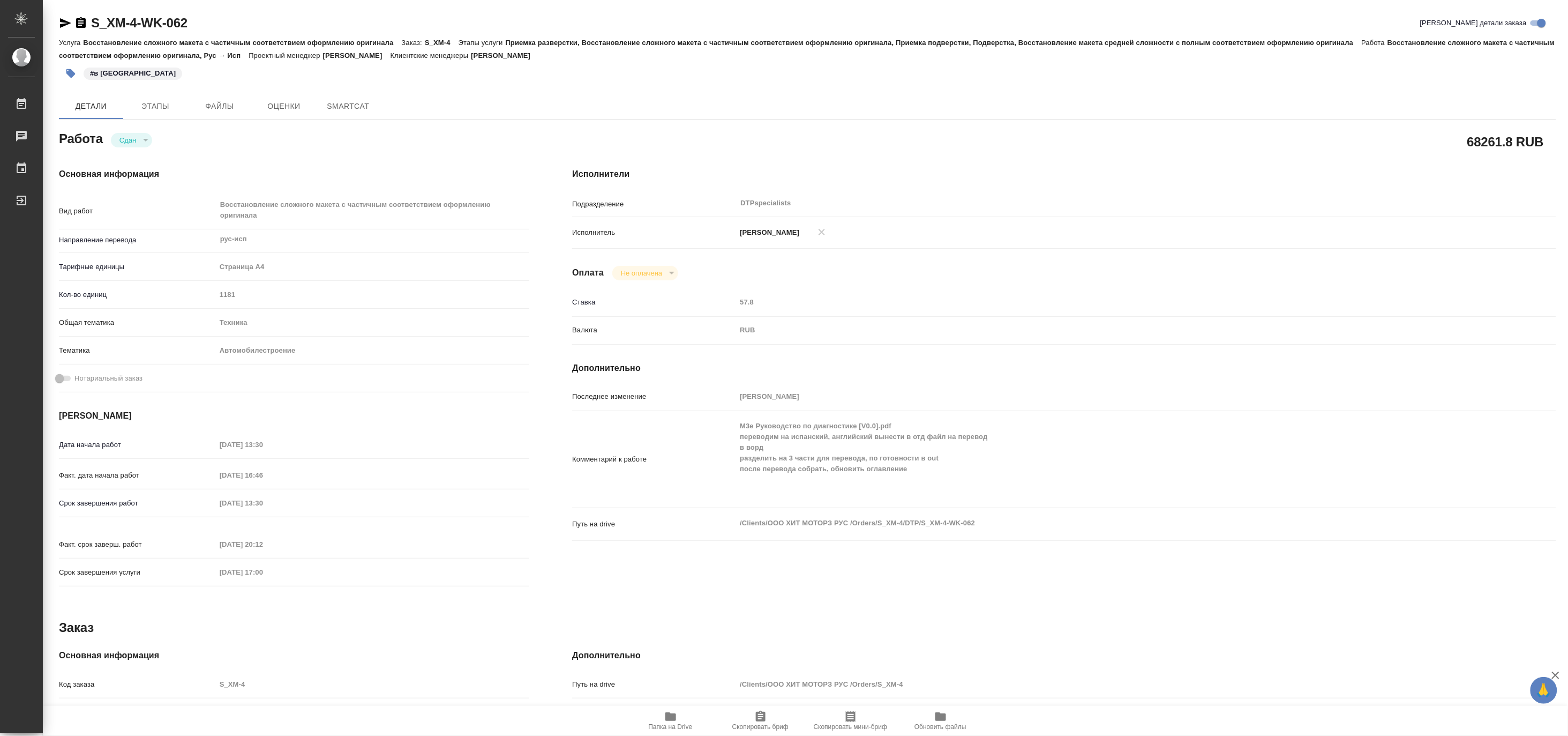
type textarea "x"
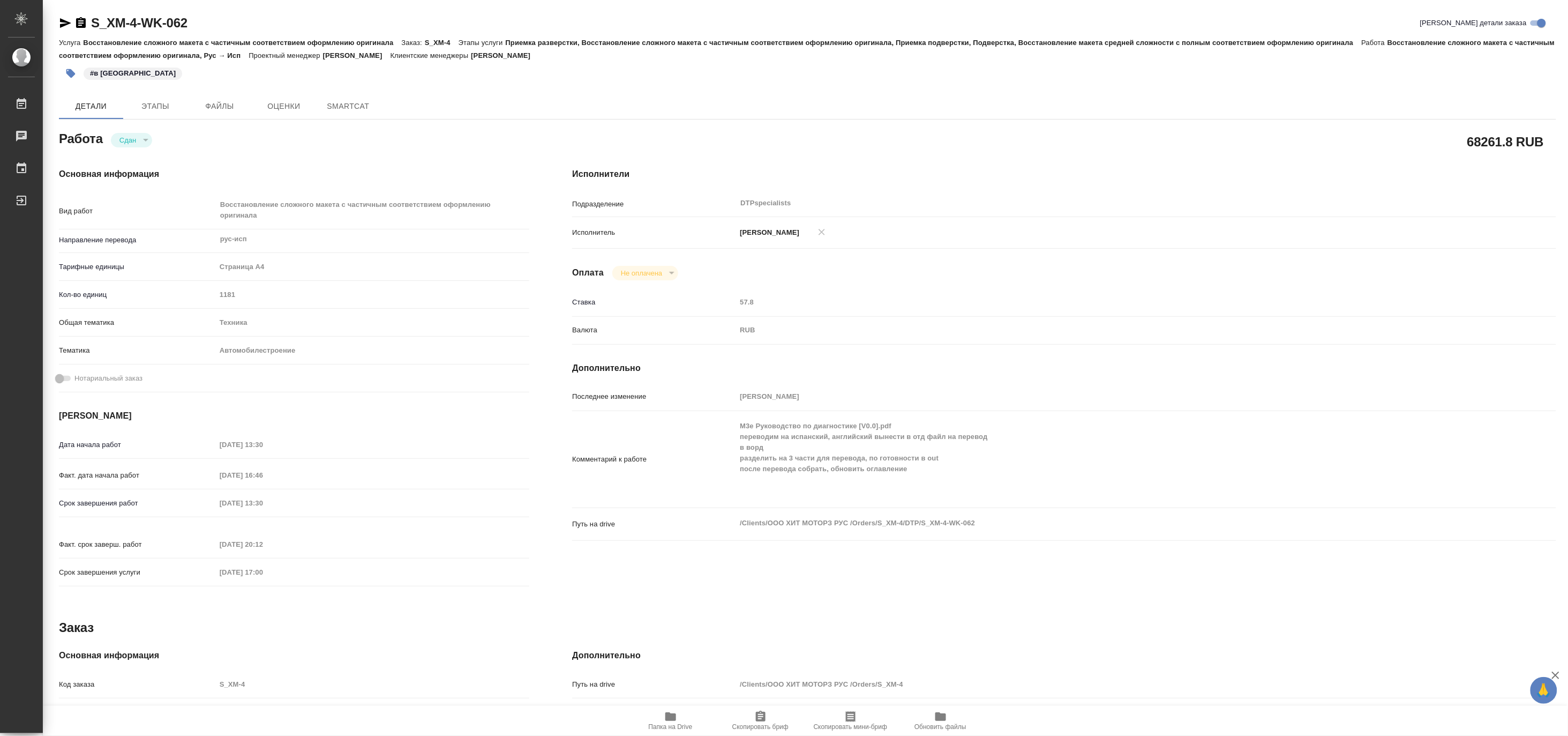
type textarea "x"
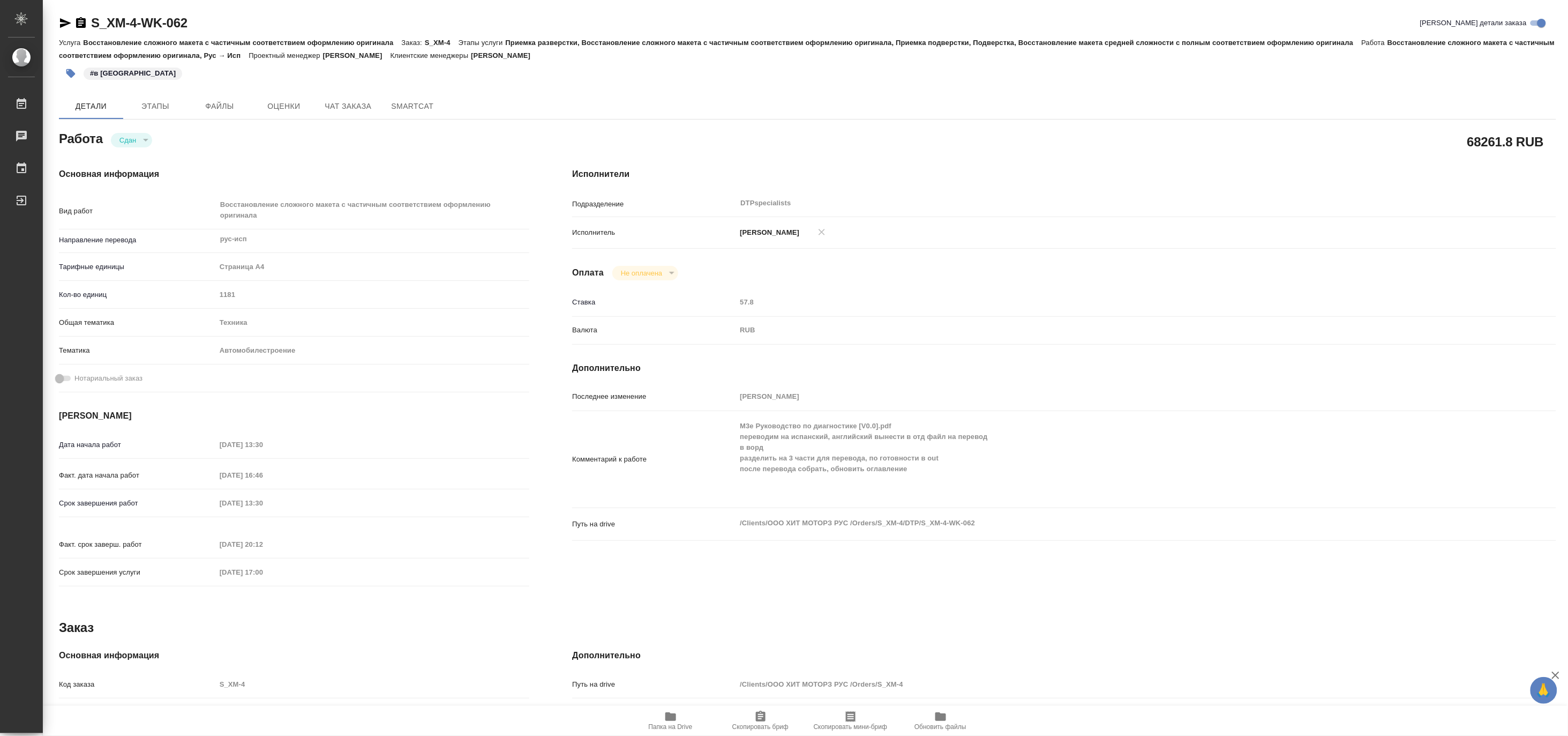
type textarea "x"
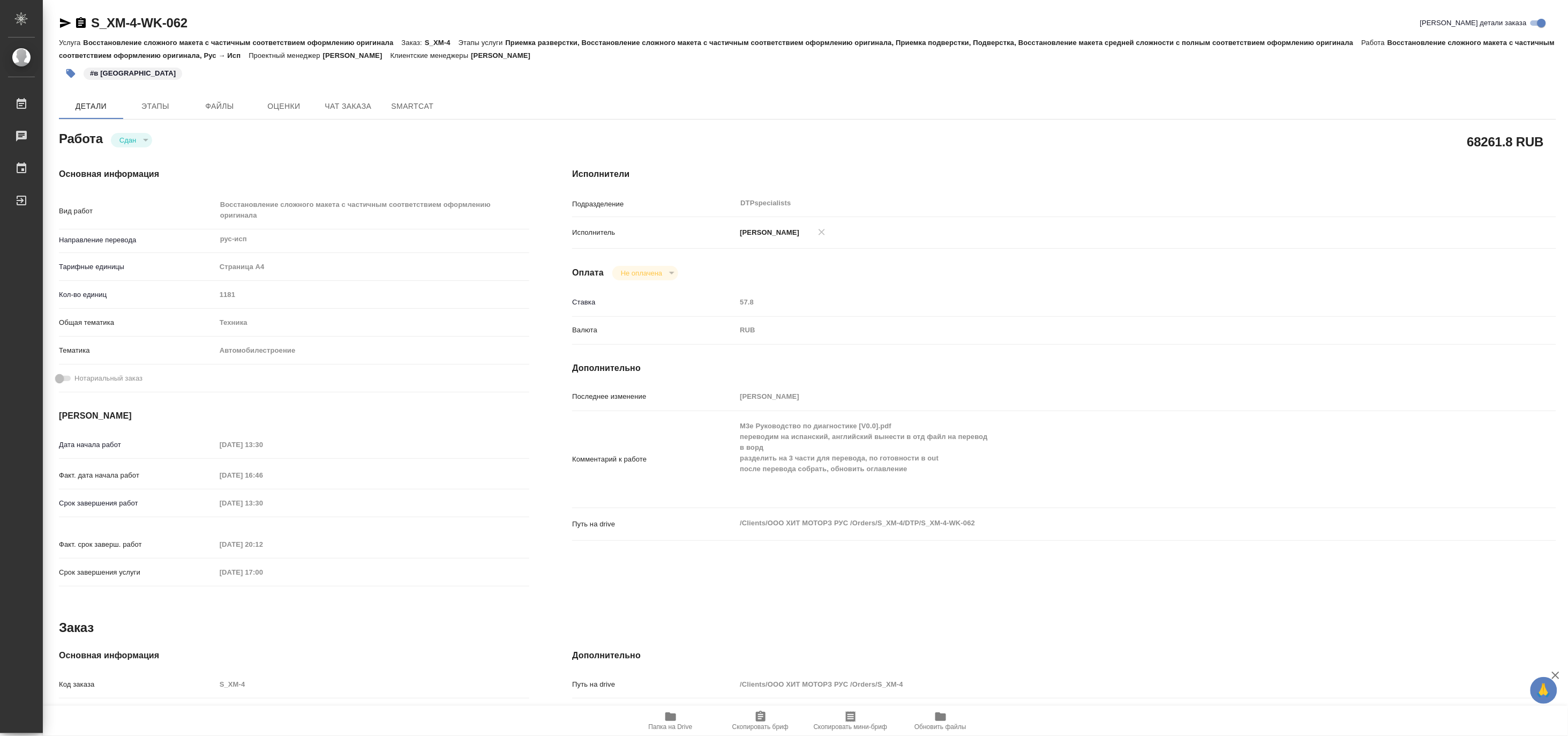
type textarea "x"
